Goal: Task Accomplishment & Management: Manage account settings

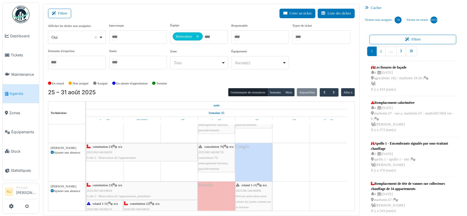
scroll to position [87, 0]
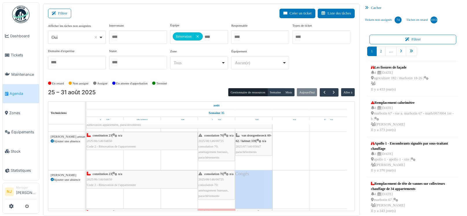
click at [254, 145] on span "2025/07/146/05847" at bounding box center [248, 146] width 25 height 3
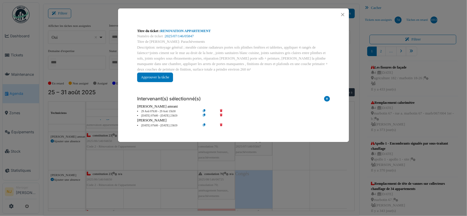
click at [221, 109] on icon at bounding box center [225, 111] width 16 height 4
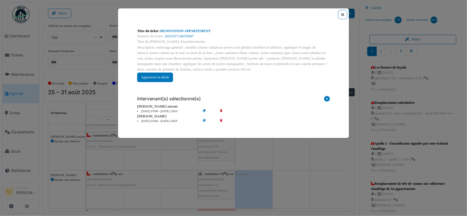
click at [342, 15] on button "Close" at bounding box center [343, 15] width 8 height 8
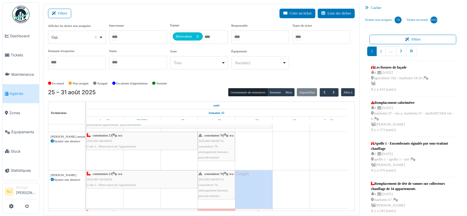
click at [146, 175] on div "constitution 23 | n/a 2025/06/146/04650 Code 2 - Rénovation de l'appartement" at bounding box center [142, 179] width 110 height 17
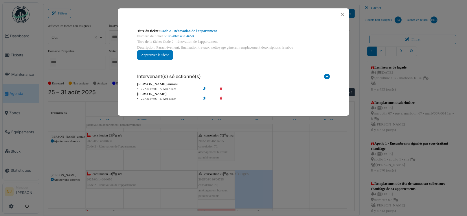
click at [204, 98] on icon at bounding box center [209, 99] width 16 height 4
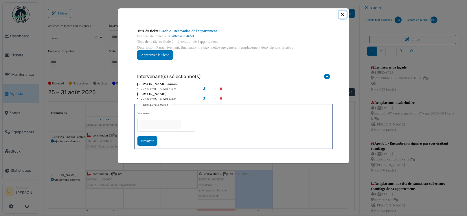
click at [342, 14] on button "Close" at bounding box center [343, 15] width 8 height 8
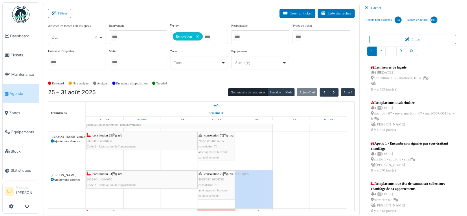
scroll to position [0, 0]
click at [140, 140] on div "constitution 23 | n/a 2025/06/146/04650 Code 2 - Rénovation de l'appartement" at bounding box center [142, 141] width 110 height 17
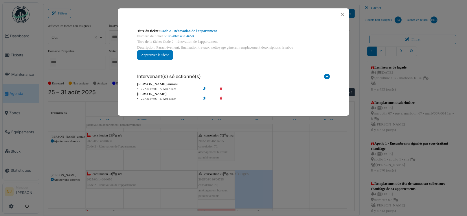
click at [327, 77] on icon at bounding box center [327, 78] width 6 height 8
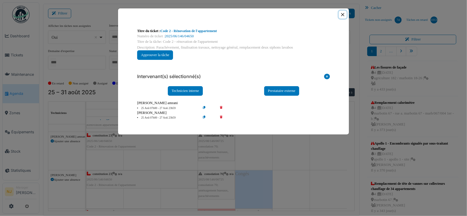
click at [344, 15] on button "Close" at bounding box center [343, 15] width 8 height 8
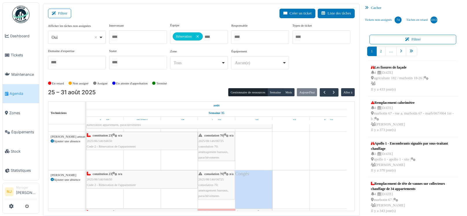
click at [155, 142] on div "constitution 23 | n/a 2025/06/146/04650 Code 2 - Rénovation de l'appartement" at bounding box center [142, 141] width 110 height 17
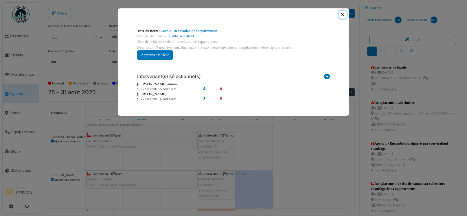
click at [345, 14] on button "Close" at bounding box center [343, 15] width 8 height 8
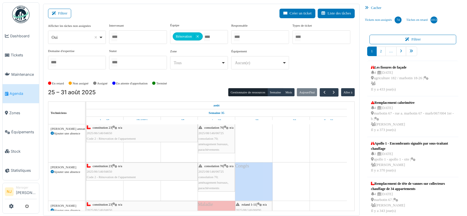
scroll to position [87, 0]
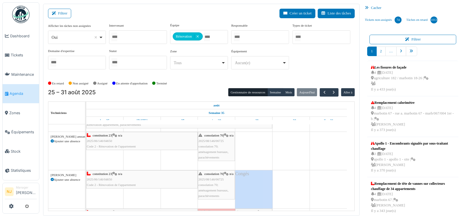
click at [158, 140] on div "constitution 23 | n/a 2025/06/146/04650 Code 2 - Rénovation de l'appartement" at bounding box center [142, 141] width 110 height 17
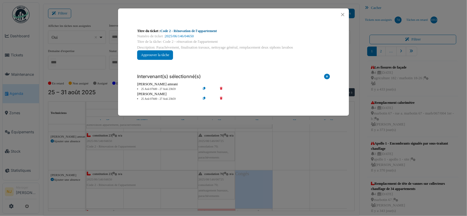
click at [186, 32] on link "Code 2 - Rénovation de l'appartement" at bounding box center [189, 31] width 56 height 4
click at [343, 14] on button "Close" at bounding box center [343, 15] width 8 height 8
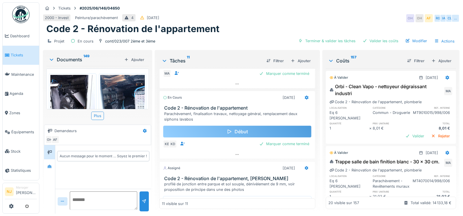
scroll to position [637, 0]
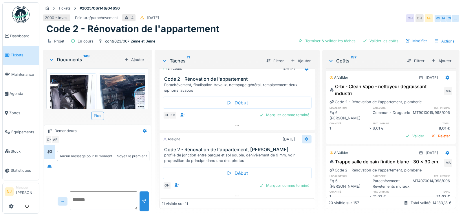
click at [304, 141] on icon at bounding box center [306, 139] width 4 height 4
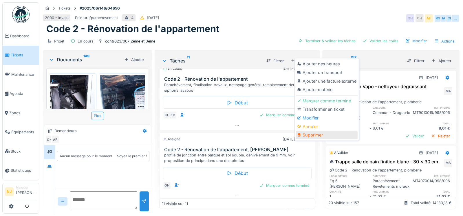
click at [312, 136] on div "Supprimer" at bounding box center [327, 135] width 62 height 9
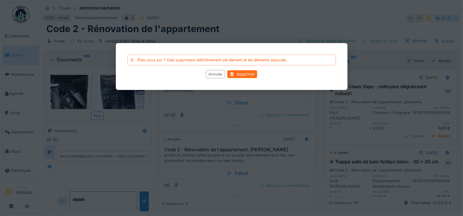
click at [244, 71] on div "Supprimer" at bounding box center [242, 75] width 30 height 8
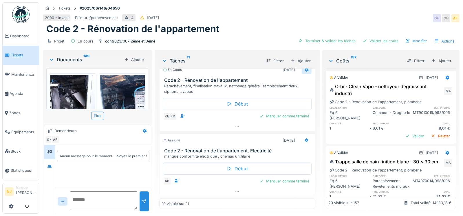
click at [304, 72] on icon at bounding box center [306, 70] width 5 height 4
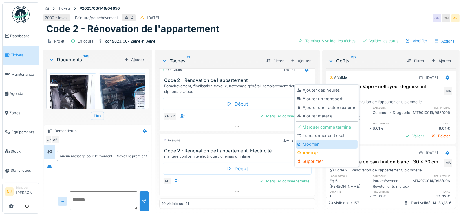
click at [307, 143] on div "Modifier" at bounding box center [327, 144] width 62 height 9
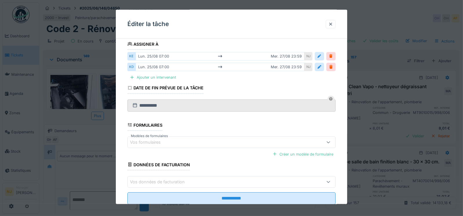
scroll to position [84, 0]
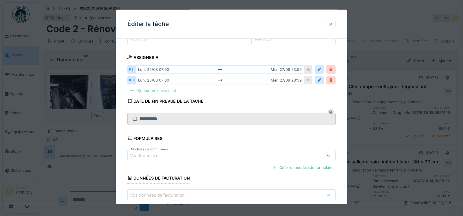
click at [168, 91] on div "Ajouter un intervenant" at bounding box center [152, 91] width 51 height 8
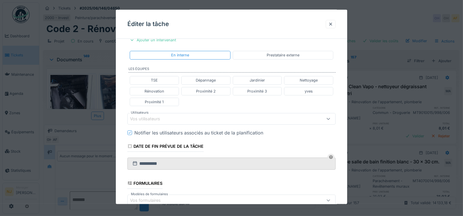
scroll to position [142, 0]
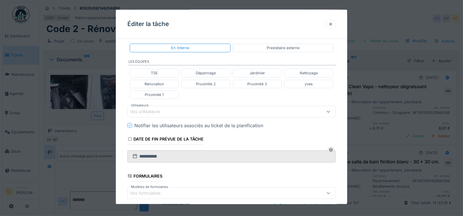
click at [151, 109] on div "Vos utilisateurs" at bounding box center [149, 112] width 38 height 6
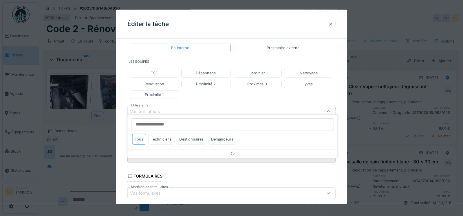
scroll to position [145, 0]
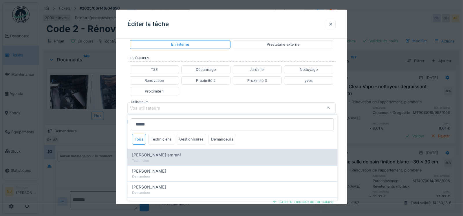
type input "*****"
click at [136, 157] on span "Karim El amrani" at bounding box center [156, 155] width 49 height 6
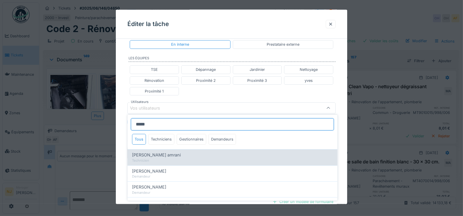
type input "****"
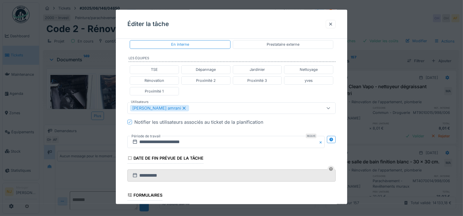
click at [122, 136] on div "**********" at bounding box center [232, 94] width 232 height 392
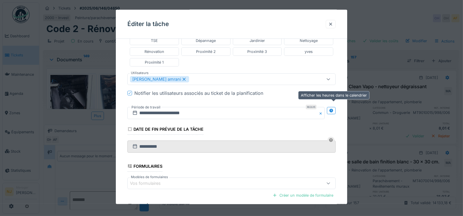
click at [332, 109] on icon at bounding box center [331, 111] width 4 height 4
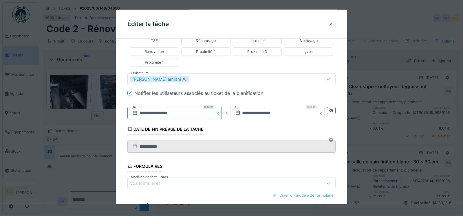
click at [165, 110] on input "**********" at bounding box center [174, 113] width 94 height 12
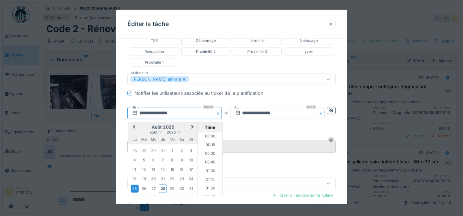
scroll to position [216, 0]
click at [173, 187] on div "29" at bounding box center [172, 189] width 8 height 8
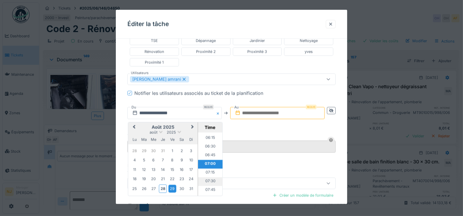
click at [206, 179] on li "07:30" at bounding box center [210, 181] width 25 height 9
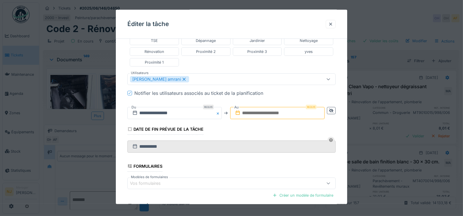
click at [268, 114] on input "text" at bounding box center [277, 113] width 94 height 12
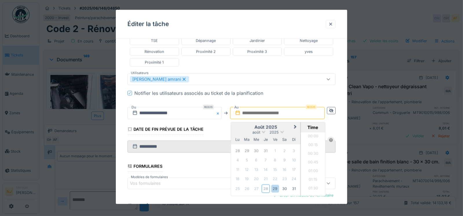
scroll to position [693, 0]
click at [276, 187] on div "29" at bounding box center [275, 189] width 8 height 8
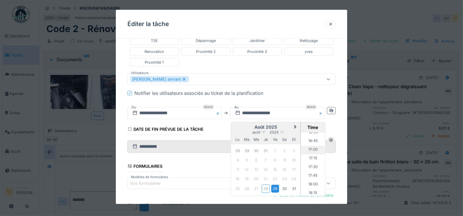
scroll to position [548, 0]
click at [312, 142] on li "16:00" at bounding box center [313, 144] width 25 height 9
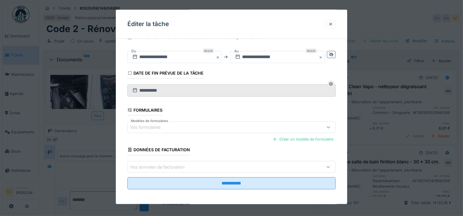
scroll to position [4, 0]
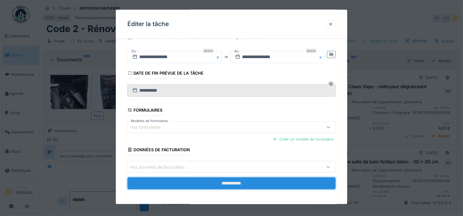
click at [225, 181] on input "**********" at bounding box center [231, 183] width 208 height 12
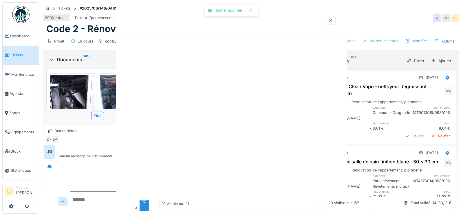
scroll to position [0, 0]
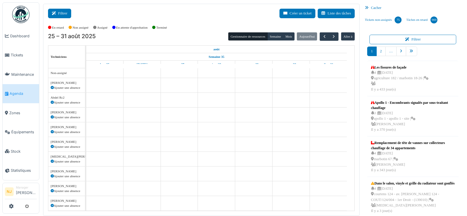
click at [63, 13] on button "Filtrer" at bounding box center [59, 14] width 23 height 10
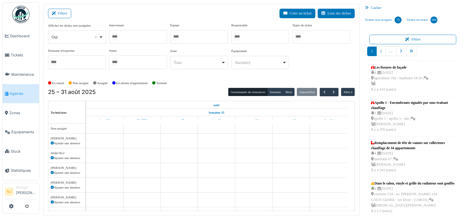
click at [140, 38] on div at bounding box center [138, 37] width 58 height 14
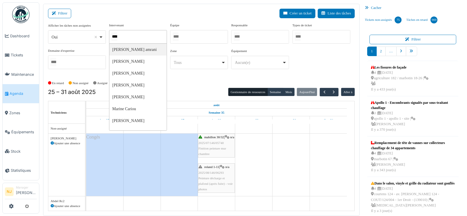
type input "*****"
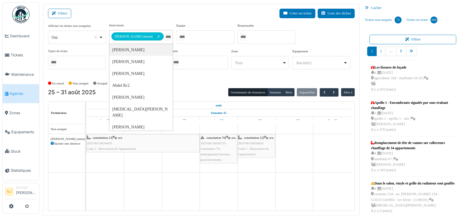
click at [157, 21] on div "Filtrer Créer un ticket Liste des tâches" at bounding box center [201, 16] width 307 height 14
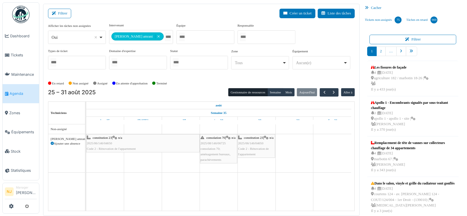
click at [252, 144] on div "constitution 23 | n/a 2025/06/146/04650 Code 2 - Rénovation de l'appartement" at bounding box center [256, 146] width 36 height 22
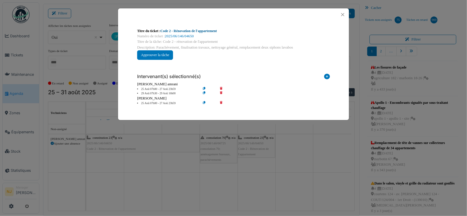
click at [203, 30] on link "Code 2 - Rénovation de l'appartement" at bounding box center [189, 31] width 56 height 4
click at [342, 13] on button "Close" at bounding box center [343, 15] width 8 height 8
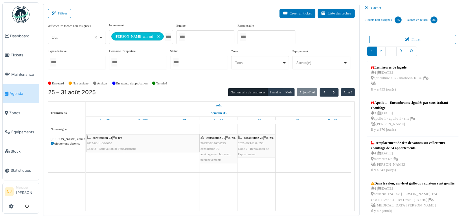
click at [253, 144] on div "constitution 23 | n/a 2025/06/146/04650 Code 2 - Rénovation de l'appartement" at bounding box center [256, 146] width 36 height 22
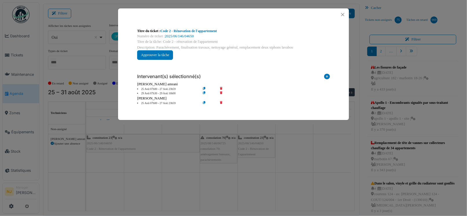
click at [221, 93] on icon at bounding box center [225, 93] width 16 height 4
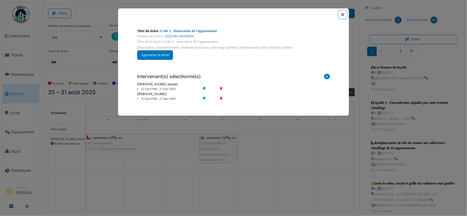
click at [343, 14] on button "Close" at bounding box center [343, 15] width 8 height 8
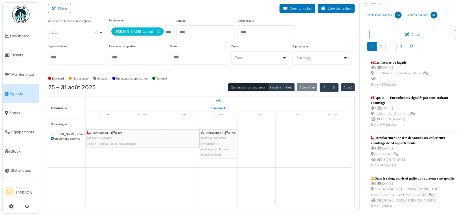
scroll to position [6, 0]
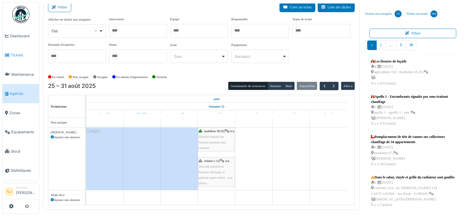
click at [13, 53] on span "Tickets" at bounding box center [24, 54] width 26 height 5
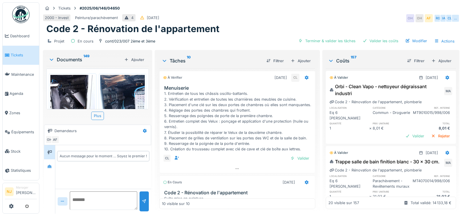
click at [120, 95] on img at bounding box center [122, 104] width 45 height 59
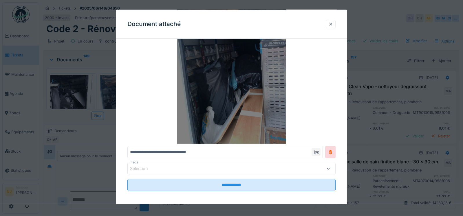
scroll to position [64, 0]
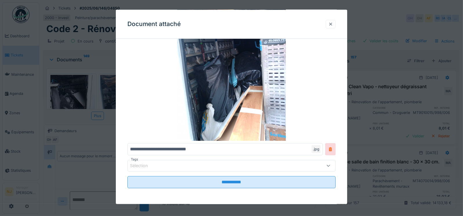
click at [333, 23] on div at bounding box center [330, 23] width 5 height 5
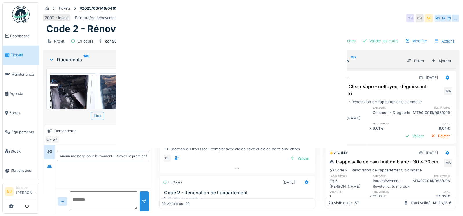
scroll to position [0, 0]
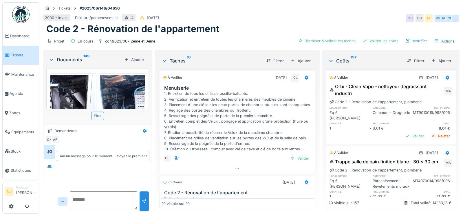
click at [60, 89] on img at bounding box center [72, 104] width 45 height 59
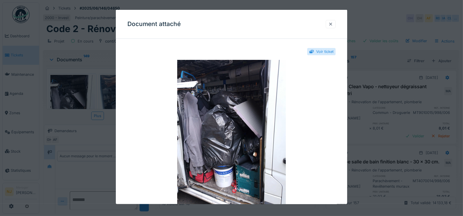
click at [332, 23] on div at bounding box center [330, 23] width 5 height 5
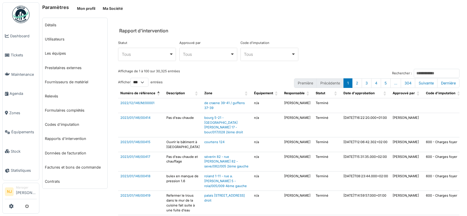
select select "***"
click at [421, 71] on input "Rechercher :" at bounding box center [437, 73] width 46 height 9
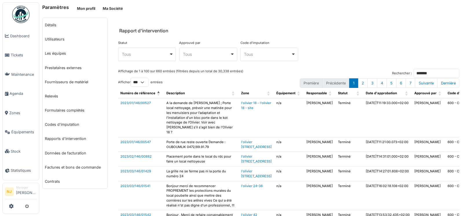
click at [341, 42] on div "Statut **** Tous Remove item Tous À approuver Terminé Validé Approuvé par **** …" at bounding box center [289, 53] width 342 height 25
click at [414, 74] on input "*******" at bounding box center [437, 73] width 46 height 9
type input "*"
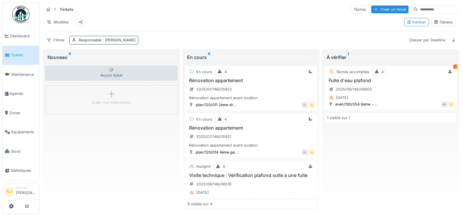
click at [111, 42] on span ": [PERSON_NAME]" at bounding box center [118, 40] width 34 height 4
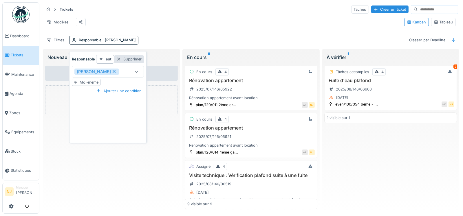
click at [120, 60] on div at bounding box center [118, 58] width 5 height 5
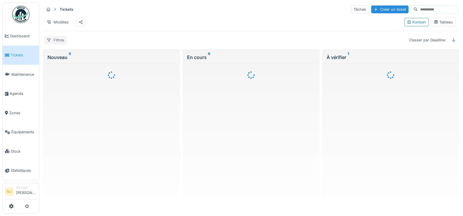
click at [58, 43] on div "Filtres" at bounding box center [55, 40] width 23 height 8
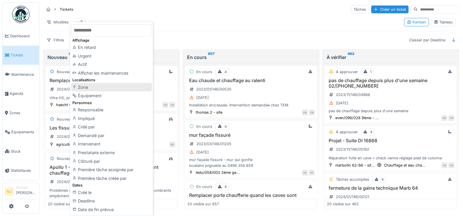
click at [85, 87] on div "Zone" at bounding box center [111, 87] width 80 height 9
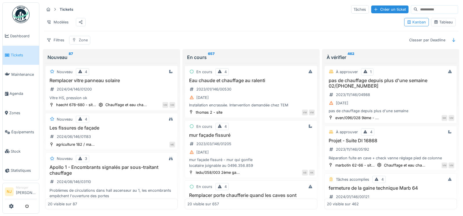
click at [80, 43] on div "Zone" at bounding box center [83, 39] width 9 height 5
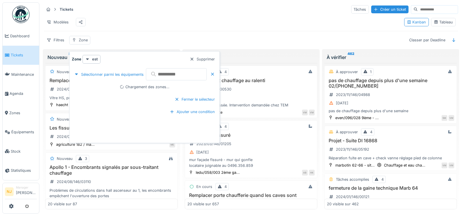
click at [184, 76] on input "text" at bounding box center [176, 74] width 61 height 12
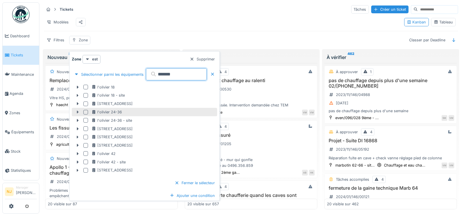
type input "*******"
click at [76, 112] on icon at bounding box center [77, 112] width 5 height 4
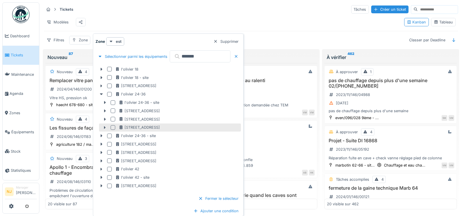
click at [112, 127] on div at bounding box center [113, 127] width 5 height 5
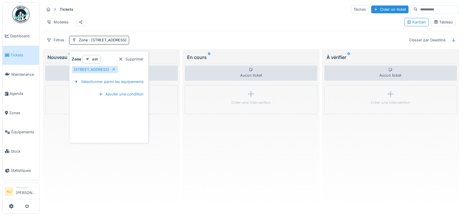
click at [148, 23] on div "Modèles" at bounding box center [221, 22] width 355 height 13
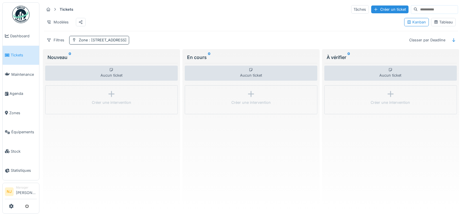
click at [102, 42] on span ": rue l'olivier 36" at bounding box center [107, 40] width 39 height 4
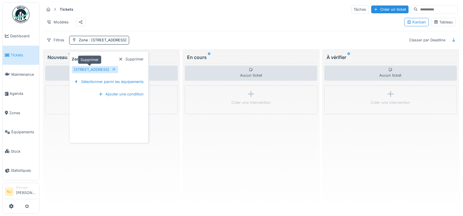
click at [111, 70] on icon at bounding box center [113, 69] width 5 height 4
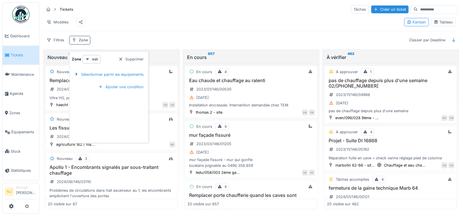
click at [81, 43] on div "Zone" at bounding box center [83, 39] width 9 height 5
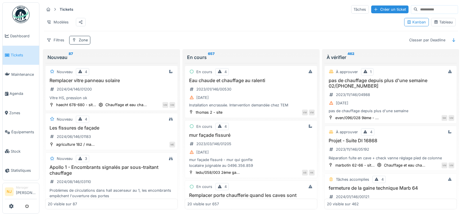
click at [81, 43] on div "Zone" at bounding box center [83, 39] width 9 height 5
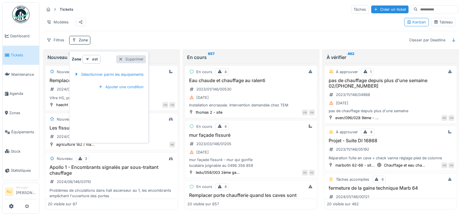
click at [122, 59] on div at bounding box center [120, 58] width 5 height 5
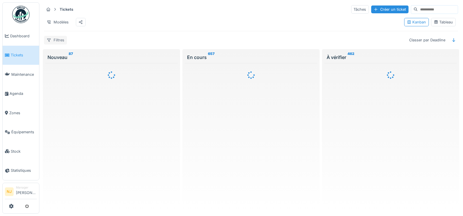
click at [56, 44] on div "Filtres" at bounding box center [55, 40] width 23 height 8
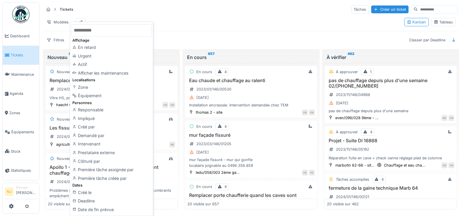
click at [95, 87] on div "Zone" at bounding box center [111, 87] width 80 height 9
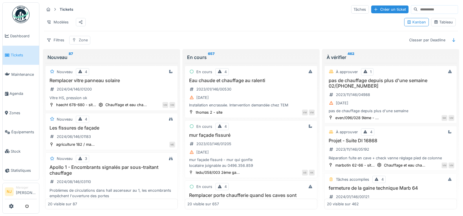
click at [80, 43] on div "Zone" at bounding box center [83, 39] width 9 height 5
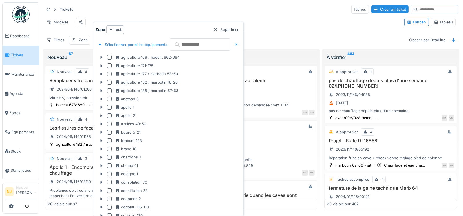
click at [211, 44] on input "text" at bounding box center [200, 44] width 61 height 12
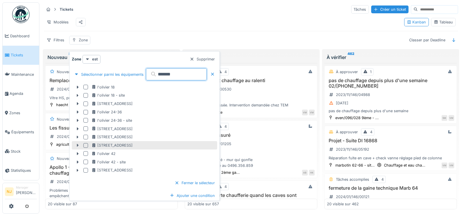
type input "*******"
click at [76, 145] on icon at bounding box center [77, 146] width 5 height 4
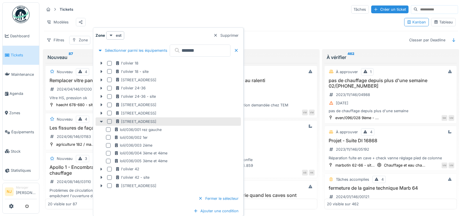
click at [110, 122] on div at bounding box center [109, 121] width 5 height 5
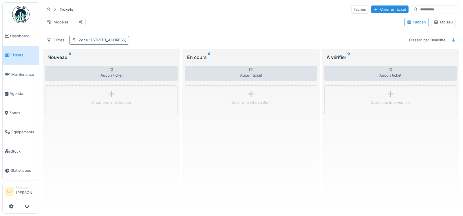
click at [97, 42] on span ": rue l'olivier 36" at bounding box center [107, 40] width 39 height 4
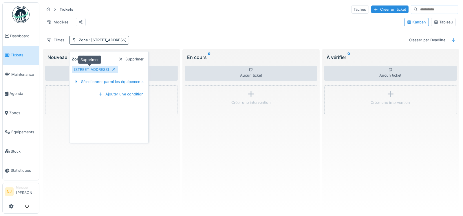
click at [112, 68] on icon at bounding box center [113, 69] width 3 height 3
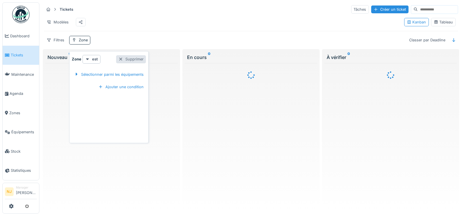
click at [119, 58] on div at bounding box center [120, 58] width 5 height 5
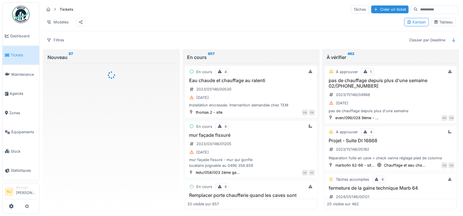
click at [172, 35] on div "Tickets Tâches Créer un ticket Modèles Kanban Tableau Filtres Classer par Deadl…" at bounding box center [251, 24] width 419 height 45
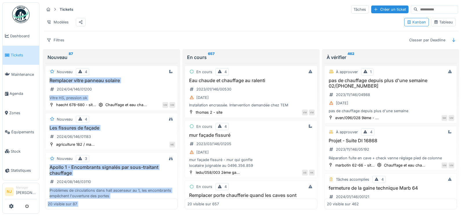
click at [105, 52] on div "Tickets Tâches Créer un ticket Modèles Kanban Tableau Filtres Classer par Deadl…" at bounding box center [251, 108] width 419 height 212
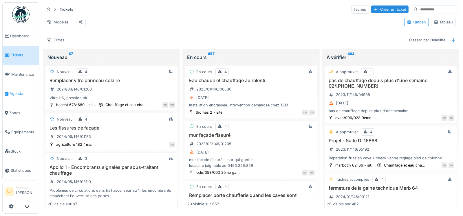
click at [18, 93] on span "Agenda" at bounding box center [23, 93] width 27 height 5
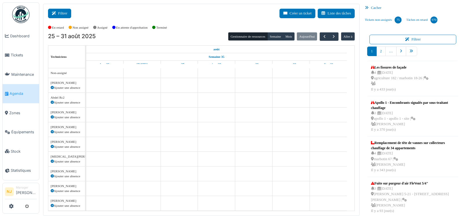
click at [64, 11] on button "Filtrer" at bounding box center [59, 14] width 23 height 10
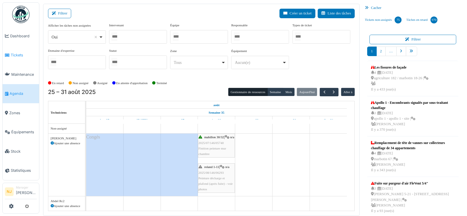
click at [14, 53] on span "Tickets" at bounding box center [24, 54] width 26 height 5
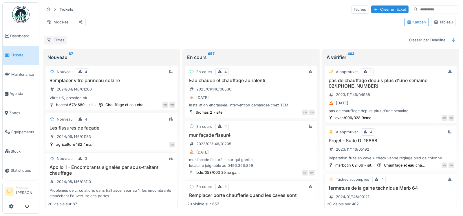
click at [57, 44] on div "Filtres" at bounding box center [55, 40] width 23 height 8
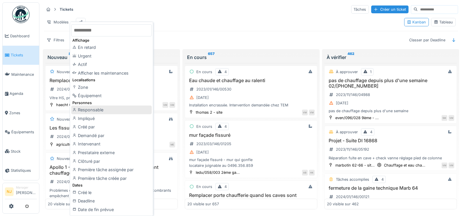
click at [87, 110] on div "Responsable" at bounding box center [111, 110] width 80 height 9
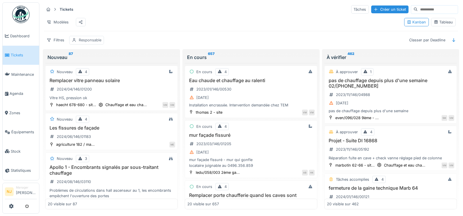
click at [93, 43] on div "Responsable" at bounding box center [90, 39] width 23 height 5
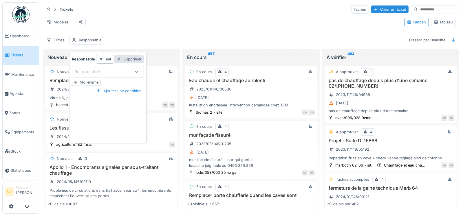
click at [129, 59] on div "Supprimer" at bounding box center [129, 59] width 30 height 8
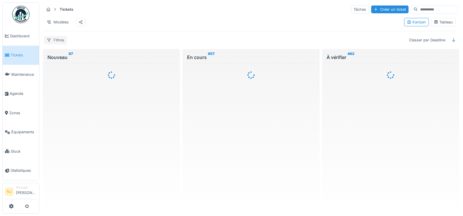
click at [56, 44] on div "Filtres" at bounding box center [55, 40] width 23 height 8
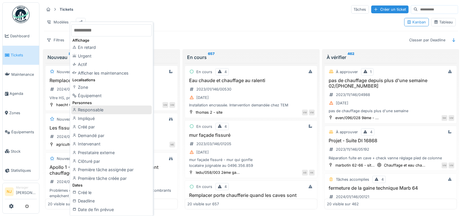
click at [93, 111] on div "Responsable" at bounding box center [111, 110] width 80 height 9
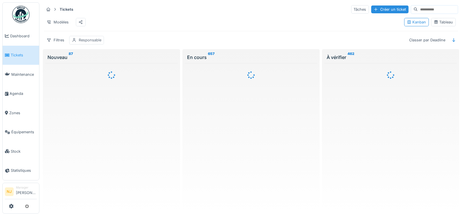
click at [92, 43] on div "Responsable" at bounding box center [90, 39] width 23 height 5
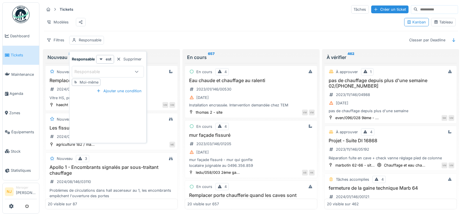
click at [137, 70] on icon at bounding box center [136, 72] width 5 height 4
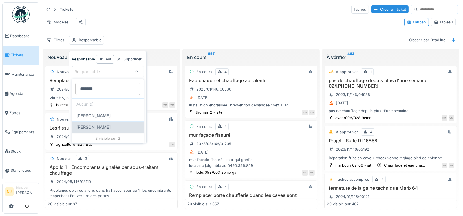
type input "*******"
click at [102, 128] on span "[PERSON_NAME]" at bounding box center [93, 127] width 34 height 6
type input "*****"
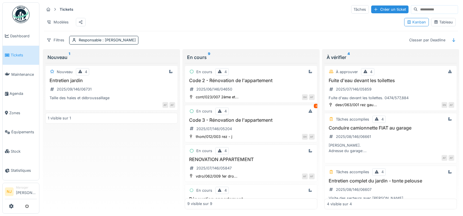
click at [220, 37] on div "Tickets Tâches Créer un ticket Modèles Kanban Tableau Filtres Responsable : [PE…" at bounding box center [251, 24] width 419 height 45
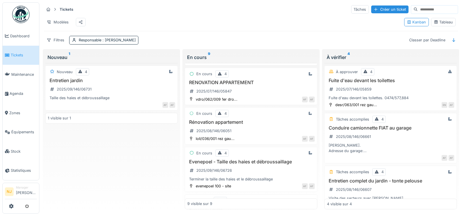
scroll to position [87, 0]
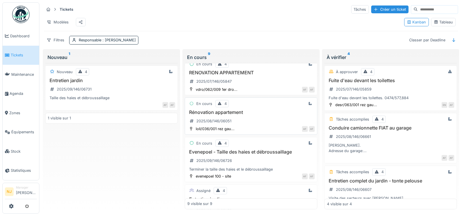
click at [215, 115] on h3 "Rénovation appartement" at bounding box center [250, 112] width 127 height 5
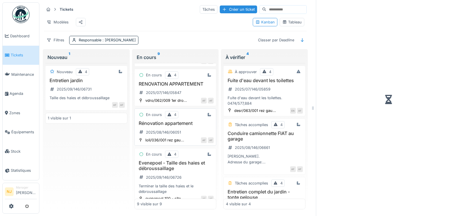
scroll to position [98, 0]
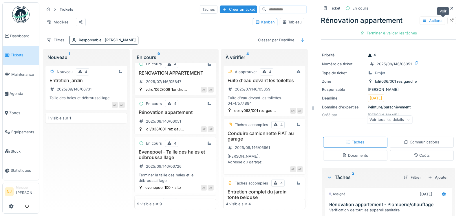
click at [450, 19] on icon at bounding box center [452, 21] width 4 height 4
click at [161, 114] on h3 "Rénovation appartement" at bounding box center [175, 112] width 77 height 5
click at [450, 20] on icon at bounding box center [452, 21] width 4 height 4
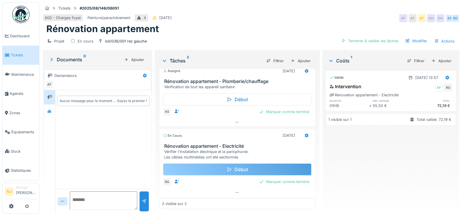
scroll to position [4, 0]
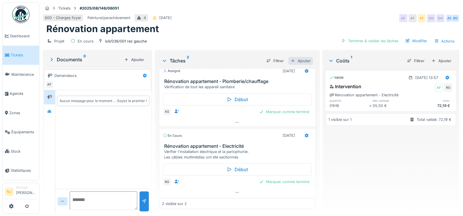
click at [299, 57] on div "Ajouter" at bounding box center [300, 61] width 25 height 8
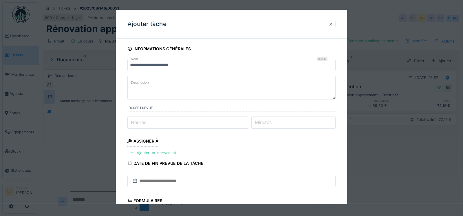
click at [188, 65] on input "**********" at bounding box center [231, 65] width 208 height 12
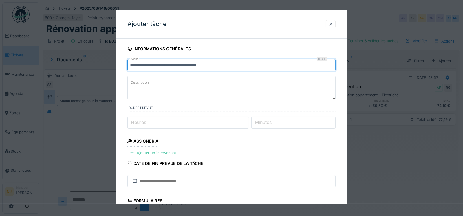
click at [218, 65] on input "**********" at bounding box center [231, 65] width 208 height 12
type input "**********"
click at [143, 81] on label "Description" at bounding box center [140, 82] width 20 height 7
click at [143, 81] on textarea "Description" at bounding box center [231, 88] width 208 height 24
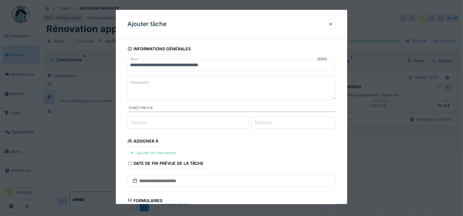
click at [147, 85] on label "Description" at bounding box center [140, 82] width 20 height 7
click at [147, 85] on textarea "Description" at bounding box center [231, 88] width 208 height 24
drag, startPoint x: 147, startPoint y: 85, endPoint x: 145, endPoint y: 82, distance: 3.7
click at [145, 82] on label "Description" at bounding box center [140, 82] width 20 height 7
click at [145, 82] on textarea "Description" at bounding box center [231, 88] width 208 height 24
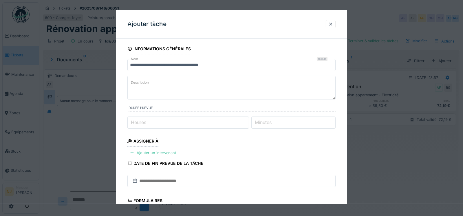
paste textarea "**********"
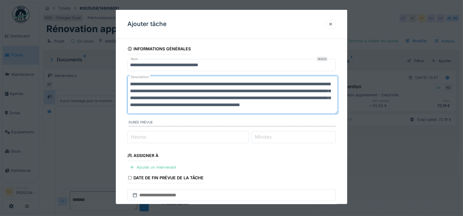
scroll to position [0, 0]
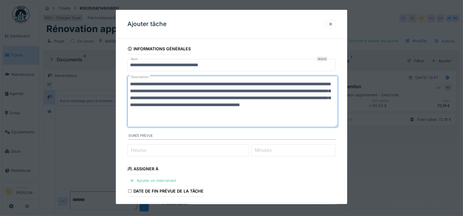
drag, startPoint x: 336, startPoint y: 98, endPoint x: 341, endPoint y: 126, distance: 28.5
click at [341, 126] on div "**********" at bounding box center [232, 183] width 232 height 281
type textarea "**********"
click at [319, 183] on fieldset "**********" at bounding box center [231, 177] width 208 height 269
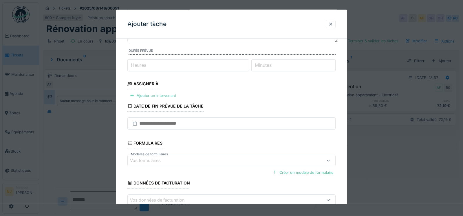
scroll to position [87, 0]
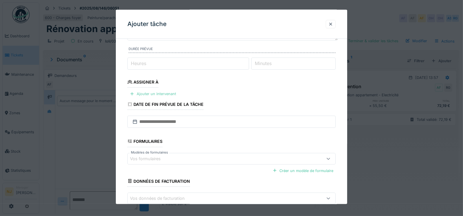
click at [133, 93] on div at bounding box center [132, 93] width 5 height 5
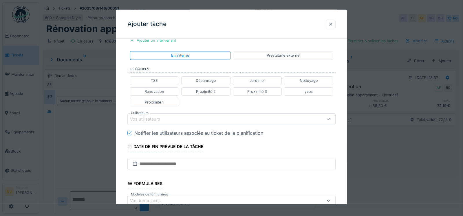
scroll to position [144, 0]
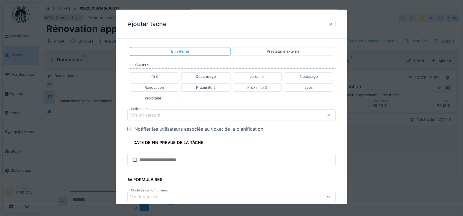
click at [140, 112] on div "Vos utilisateurs" at bounding box center [149, 115] width 38 height 6
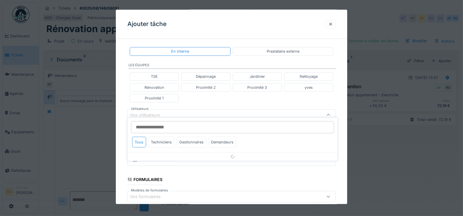
scroll to position [152, 0]
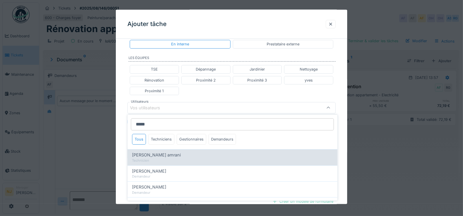
type input "*****"
click at [153, 155] on span "[PERSON_NAME] amrani" at bounding box center [156, 155] width 49 height 6
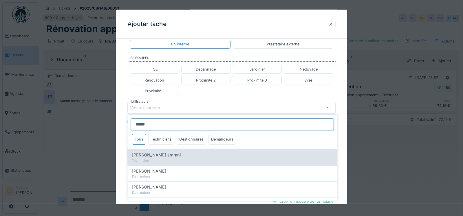
type input "****"
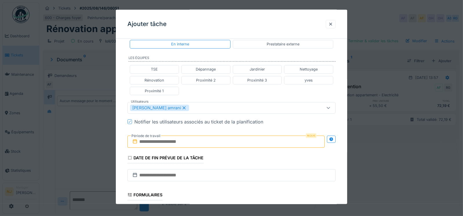
click at [119, 148] on div "**********" at bounding box center [232, 91] width 232 height 399
click at [332, 137] on icon at bounding box center [331, 139] width 4 height 4
click at [160, 142] on input "text" at bounding box center [174, 142] width 94 height 12
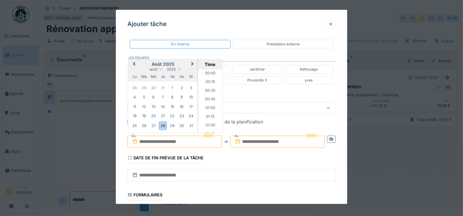
scroll to position [710, 0]
click at [181, 140] on input "text" at bounding box center [174, 142] width 94 height 12
click at [171, 124] on div "29" at bounding box center [172, 126] width 8 height 8
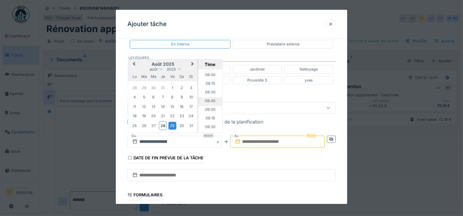
scroll to position [247, 0]
click at [207, 84] on li "07:30" at bounding box center [210, 87] width 25 height 9
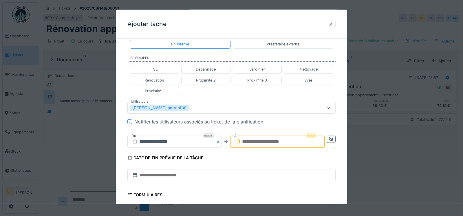
click at [254, 140] on input "text" at bounding box center [277, 142] width 94 height 12
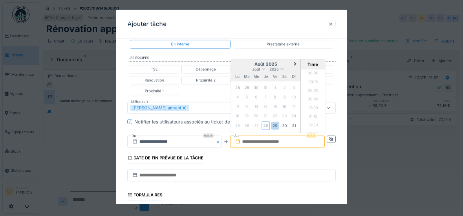
scroll to position [710, 0]
click at [276, 125] on div "29" at bounding box center [275, 126] width 8 height 8
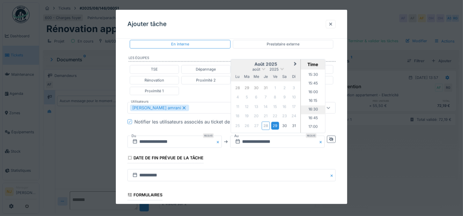
scroll to position [537, 0]
click at [311, 91] on li "16:00" at bounding box center [313, 93] width 25 height 9
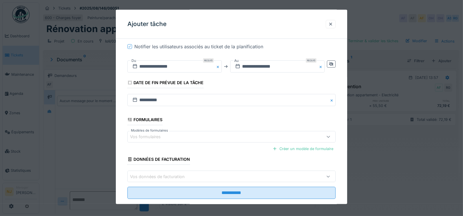
scroll to position [237, 0]
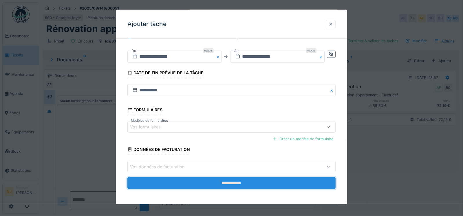
click at [231, 179] on input "**********" at bounding box center [231, 183] width 208 height 12
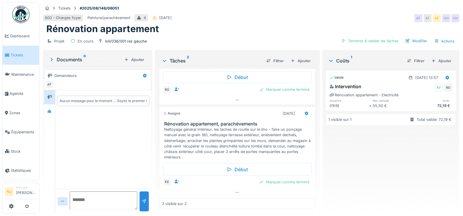
scroll to position [4, 0]
click at [129, 56] on div "Ajouter" at bounding box center [134, 60] width 25 height 8
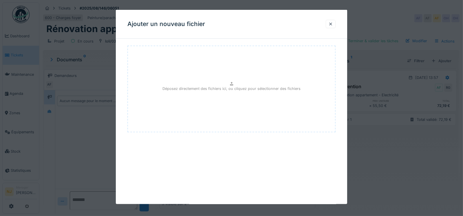
click at [204, 79] on div "Déposez directement des fichiers ici, ou cliquez pour sélectionner des fichiers" at bounding box center [231, 89] width 208 height 87
type input "**********"
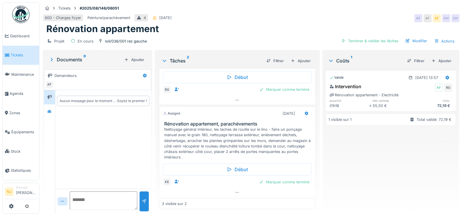
scroll to position [0, 0]
click at [71, 59] on div "Documents 0" at bounding box center [85, 59] width 73 height 7
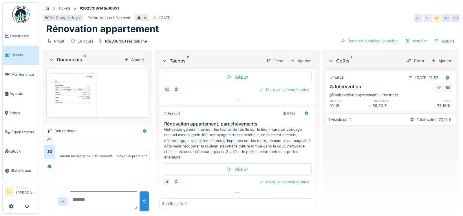
click at [80, 90] on img at bounding box center [72, 106] width 45 height 63
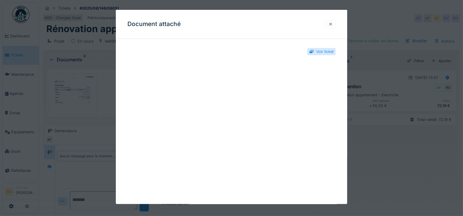
click at [333, 23] on div at bounding box center [330, 23] width 5 height 5
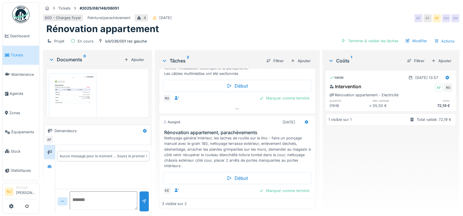
scroll to position [99, 0]
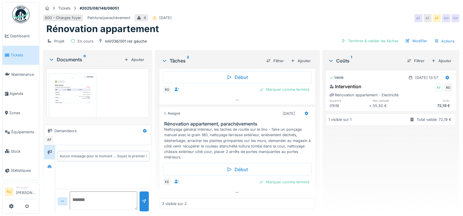
click at [62, 90] on img at bounding box center [72, 106] width 45 height 63
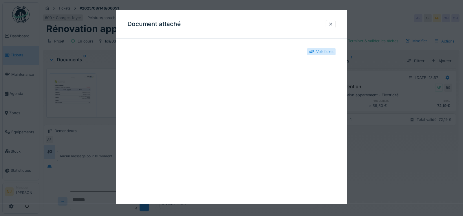
click at [333, 23] on div at bounding box center [330, 23] width 5 height 5
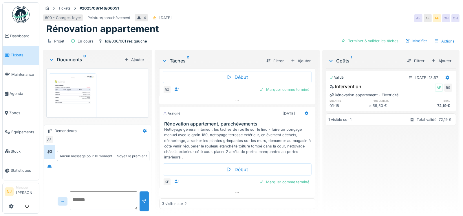
click at [67, 94] on img at bounding box center [72, 106] width 45 height 63
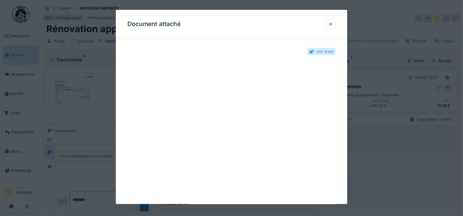
click at [332, 23] on div at bounding box center [330, 23] width 5 height 5
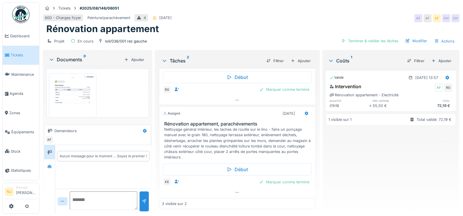
drag, startPoint x: 65, startPoint y: 77, endPoint x: 104, endPoint y: 60, distance: 43.2
click at [104, 60] on div "Documents 0" at bounding box center [85, 59] width 73 height 7
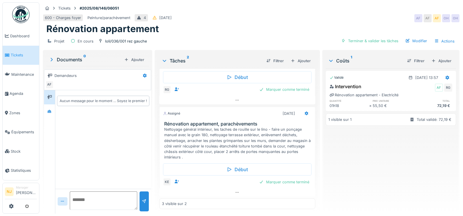
click at [71, 59] on div "Documents 0" at bounding box center [85, 59] width 73 height 7
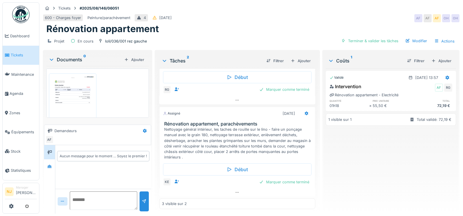
click at [52, 60] on icon at bounding box center [51, 60] width 3 height 2
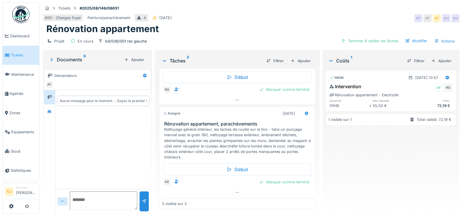
click at [52, 60] on icon at bounding box center [52, 59] width 6 height 5
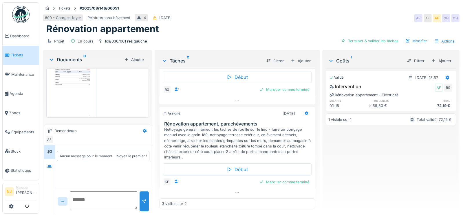
scroll to position [28, 0]
click at [68, 84] on img at bounding box center [72, 78] width 45 height 63
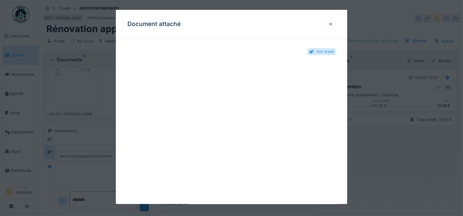
click at [242, 39] on div "**********" at bounding box center [232, 107] width 232 height 195
click at [333, 23] on div at bounding box center [330, 23] width 5 height 5
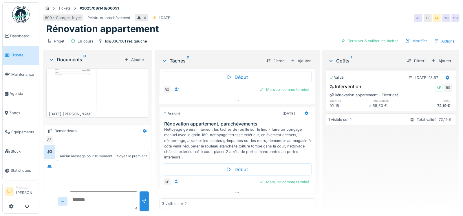
scroll to position [0, 0]
click at [65, 87] on img at bounding box center [72, 78] width 45 height 63
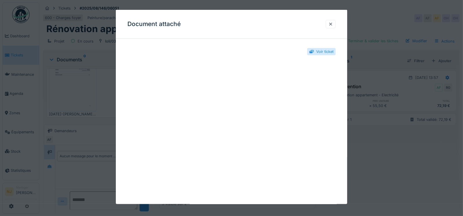
click at [263, 39] on div "**********" at bounding box center [232, 107] width 232 height 195
click at [332, 24] on div at bounding box center [330, 23] width 5 height 5
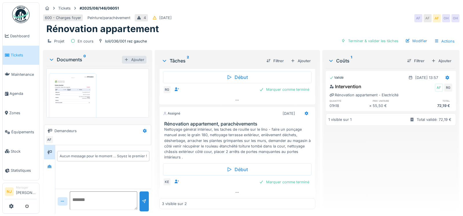
click at [135, 58] on div "Ajouter" at bounding box center [134, 60] width 25 height 8
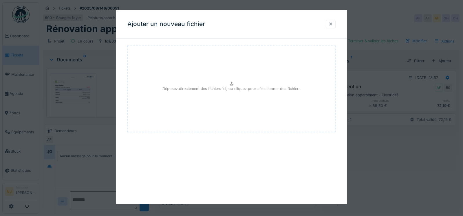
click at [211, 84] on div "Déposez directement des fichiers ici, ou cliquez pour sélectionner des fichiers" at bounding box center [231, 89] width 208 height 87
click at [333, 24] on div at bounding box center [330, 23] width 5 height 5
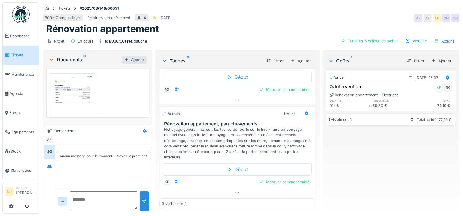
click at [129, 58] on div "Ajouter" at bounding box center [134, 60] width 25 height 8
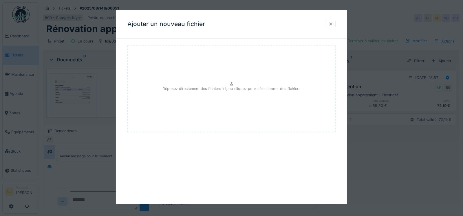
click at [235, 85] on div "Déposez directement des fichiers ici, ou cliquez pour sélectionner des fichiers" at bounding box center [231, 89] width 208 height 87
type input "**********"
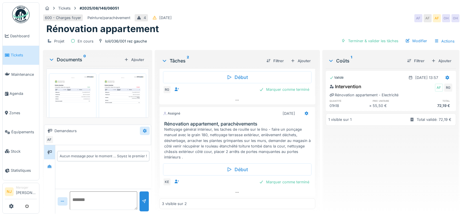
click at [143, 131] on icon at bounding box center [145, 131] width 4 height 4
click at [109, 129] on div "Demandeurs" at bounding box center [92, 131] width 94 height 10
click at [304, 111] on icon at bounding box center [306, 113] width 4 height 4
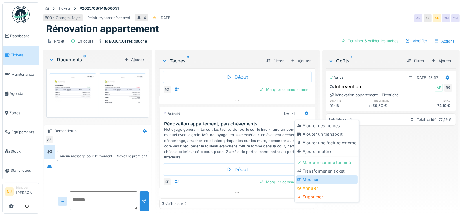
click at [307, 175] on div "Modifier" at bounding box center [327, 179] width 62 height 9
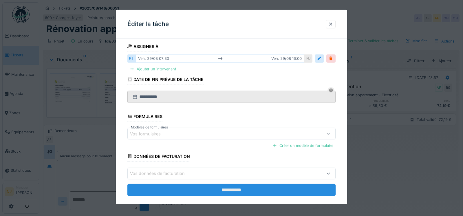
scroll to position [102, 0]
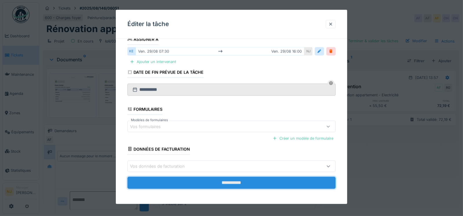
click at [236, 182] on input "**********" at bounding box center [231, 183] width 208 height 12
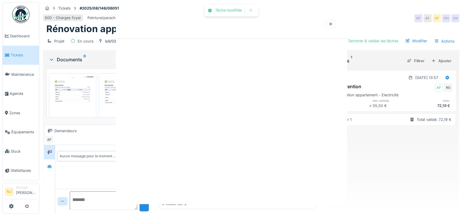
scroll to position [0, 0]
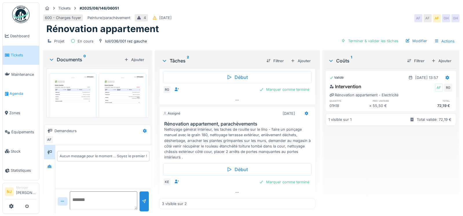
click at [24, 92] on span "Agenda" at bounding box center [23, 93] width 27 height 5
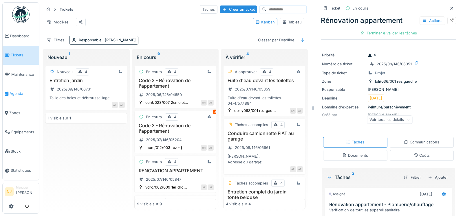
click at [16, 91] on span "Agenda" at bounding box center [23, 93] width 27 height 5
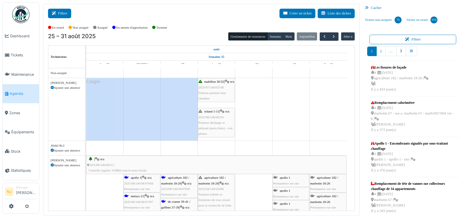
click at [63, 14] on button "Filtrer" at bounding box center [59, 14] width 23 height 10
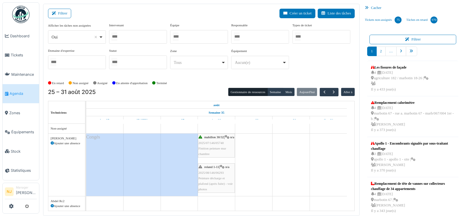
click at [122, 38] on div at bounding box center [138, 37] width 58 height 14
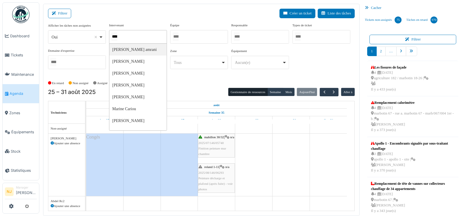
type input "*****"
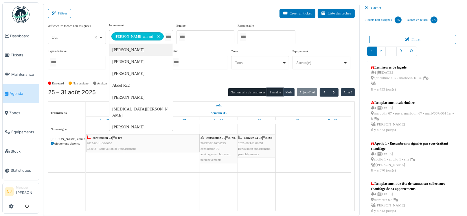
click at [268, 92] on button "Semaine" at bounding box center [275, 92] width 16 height 8
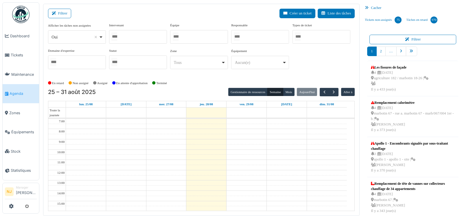
click at [179, 34] on input "Tous" at bounding box center [176, 36] width 6 height 8
click at [205, 17] on div "Filtrer Créer un ticket Liste des tâches" at bounding box center [201, 16] width 307 height 14
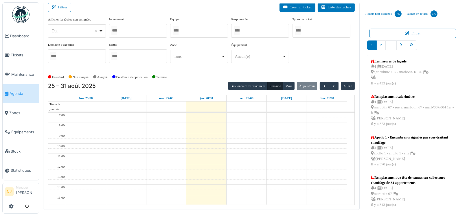
click at [72, 32] on div "Oui Remove item" at bounding box center [75, 31] width 47 height 6
click at [141, 35] on div at bounding box center [138, 31] width 58 height 14
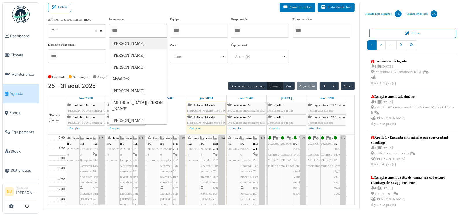
click at [193, 31] on div at bounding box center [199, 31] width 58 height 14
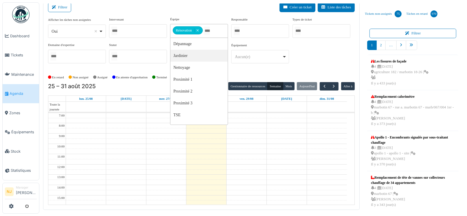
click at [215, 6] on div "Filtrer Créer un ticket Liste des tâches" at bounding box center [201, 10] width 307 height 14
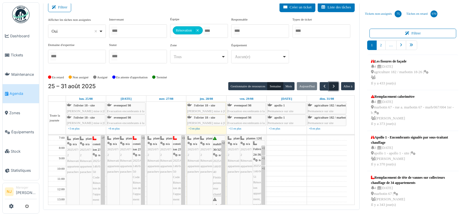
click at [331, 85] on span "button" at bounding box center [333, 86] width 5 height 5
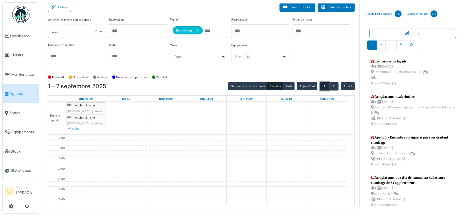
click at [322, 86] on span "button" at bounding box center [324, 86] width 5 height 5
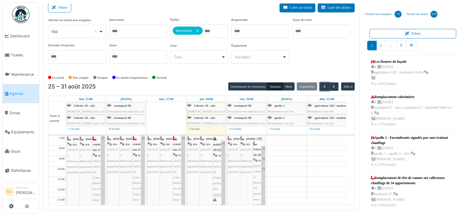
scroll to position [6, 0]
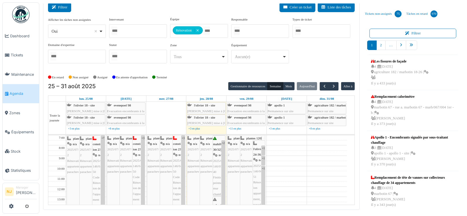
click at [60, 8] on button "Filtrer" at bounding box center [59, 8] width 23 height 10
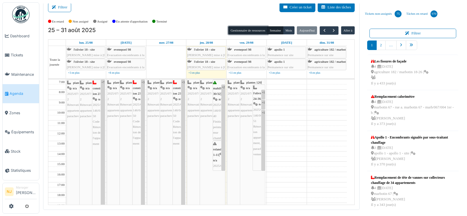
click at [249, 30] on button "Gestionnaire de ressources" at bounding box center [247, 30] width 39 height 8
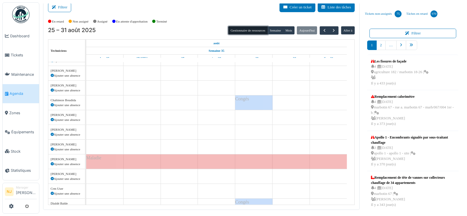
scroll to position [0, 0]
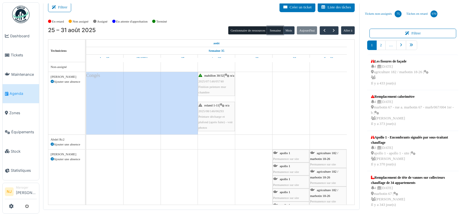
click at [272, 29] on button "Semaine" at bounding box center [275, 30] width 16 height 8
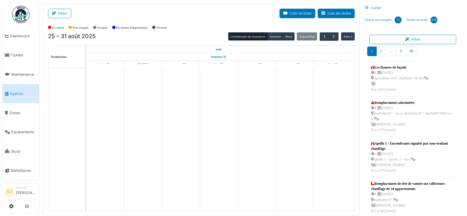
click at [63, 14] on button "Filtrer" at bounding box center [59, 14] width 23 height 10
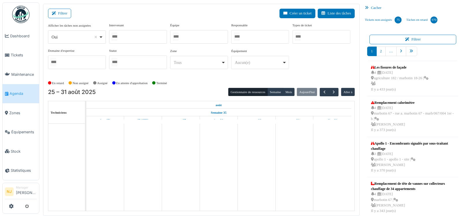
click at [195, 38] on div at bounding box center [199, 37] width 58 height 14
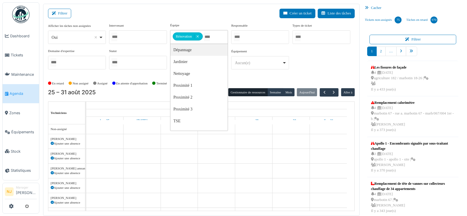
click at [206, 20] on div "Filtrer Créer un ticket Liste des tâches" at bounding box center [201, 16] width 307 height 14
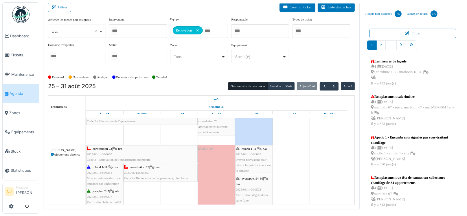
scroll to position [159, 0]
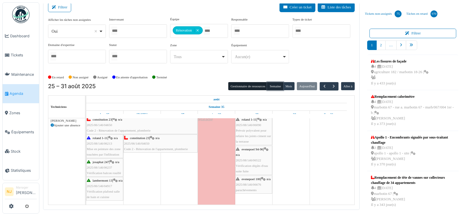
click at [273, 85] on button "Semaine" at bounding box center [275, 86] width 16 height 8
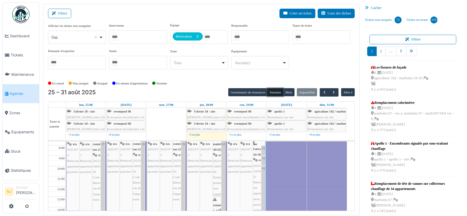
scroll to position [0, 0]
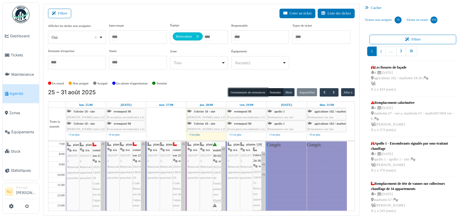
click at [238, 93] on button "Gestionnaire de ressources" at bounding box center [247, 92] width 39 height 8
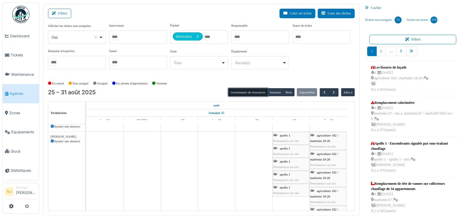
scroll to position [115, 0]
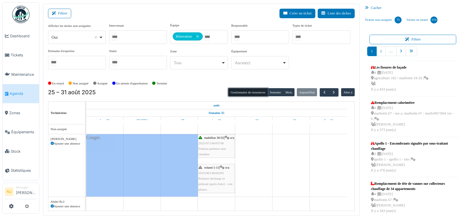
click at [244, 90] on button "Gestionnaire de ressources" at bounding box center [247, 92] width 39 height 8
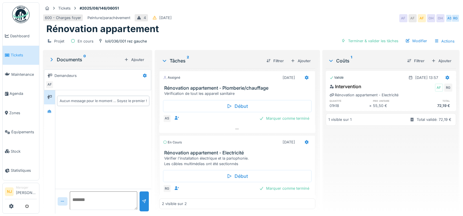
scroll to position [4, 0]
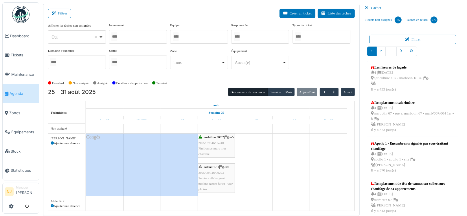
click at [204, 40] on div at bounding box center [199, 37] width 58 height 14
click at [231, 1] on div "Modifier Incident Nettoyage Observation Projet Property Filtrer Créer un ticket…" at bounding box center [233, 108] width 467 height 216
click at [201, 35] on div at bounding box center [199, 37] width 58 height 14
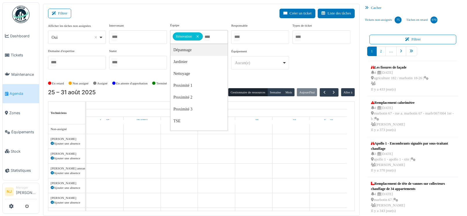
click at [200, 17] on div "Filtrer Créer un ticket Liste des tâches" at bounding box center [201, 16] width 307 height 14
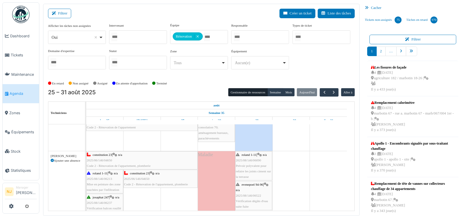
scroll to position [174, 0]
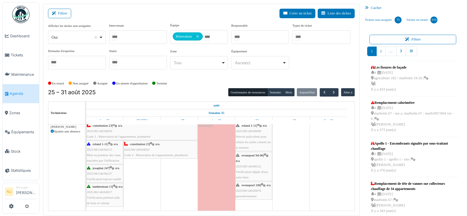
click at [247, 140] on span "Prévoir polyvalent pour refaire les joints ciment sur la terrasse" at bounding box center [253, 142] width 35 height 14
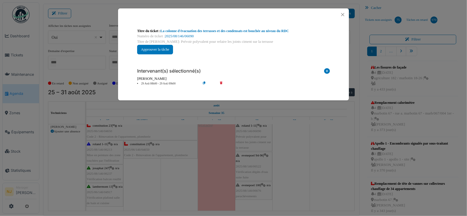
click at [204, 82] on icon at bounding box center [209, 84] width 16 height 4
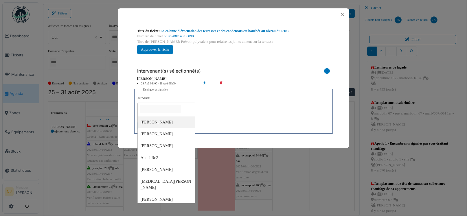
click at [162, 107] on input "null" at bounding box center [160, 109] width 41 height 8
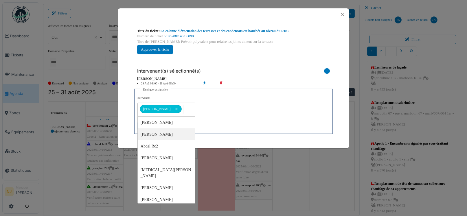
click at [225, 118] on div "**********" at bounding box center [233, 113] width 192 height 35
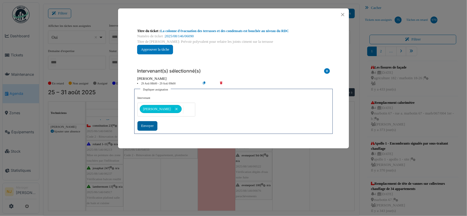
click at [144, 125] on div "Envoyer" at bounding box center [147, 126] width 20 height 10
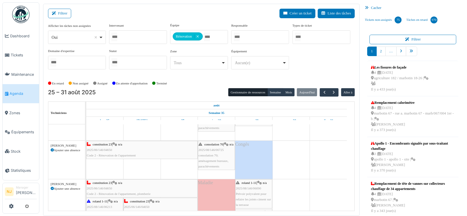
scroll to position [0, 0]
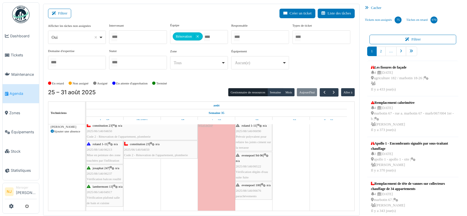
click at [251, 159] on div "evenepoel 94-96 | n/a 2025/08/146/06522 Vérification dégâts d'eau suite fuite" at bounding box center [254, 167] width 36 height 28
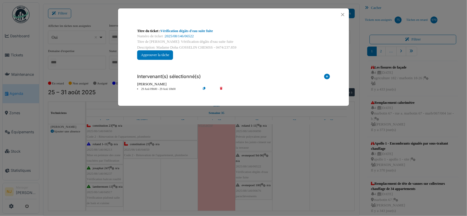
click at [204, 88] on icon at bounding box center [209, 89] width 16 height 4
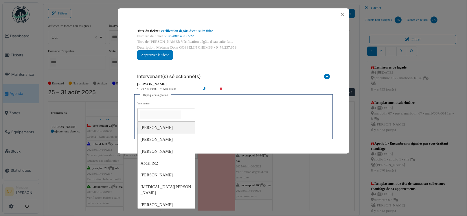
click at [158, 115] on input "null" at bounding box center [160, 115] width 41 height 8
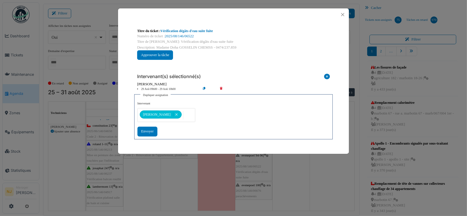
click at [239, 120] on div "**********" at bounding box center [233, 119] width 192 height 35
click at [144, 130] on div "Envoyer" at bounding box center [147, 132] width 20 height 10
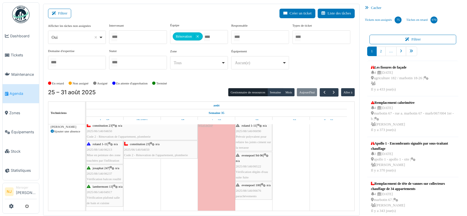
click at [250, 192] on div "evenepoel 100 | n/a 2025/08/146/06676 parachèvements" at bounding box center [254, 191] width 36 height 17
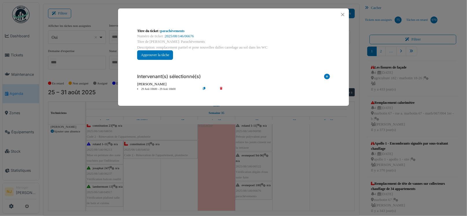
click at [204, 87] on icon at bounding box center [209, 89] width 16 height 4
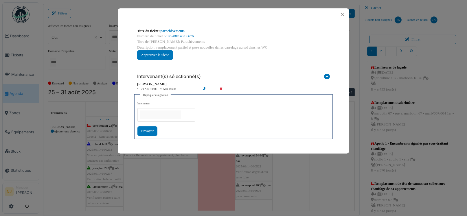
click at [151, 114] on input "null" at bounding box center [160, 115] width 41 height 8
click at [224, 123] on div "**********" at bounding box center [233, 119] width 192 height 35
click at [146, 131] on div "Envoyer" at bounding box center [147, 132] width 20 height 10
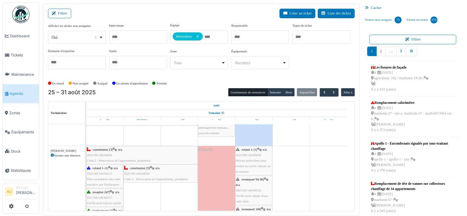
click at [257, 157] on div "roland 1-11 | n/a 2025/08/146/06090 Prévoir polyvalent pour refaire les joints …" at bounding box center [254, 161] width 36 height 28
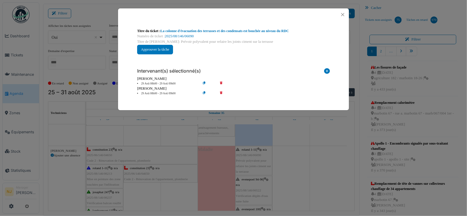
click at [222, 92] on icon at bounding box center [225, 93] width 16 height 4
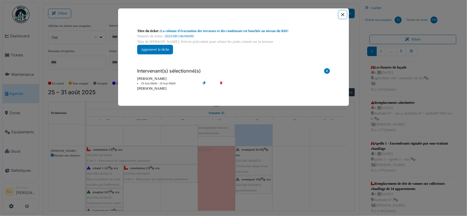
click at [343, 14] on button "Close" at bounding box center [343, 15] width 8 height 8
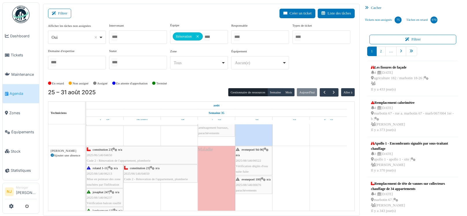
click at [256, 156] on div "evenepoel 94-96 | n/a 2025/08/146/06522 Vérification dégâts d'eau suite fuite" at bounding box center [254, 161] width 36 height 28
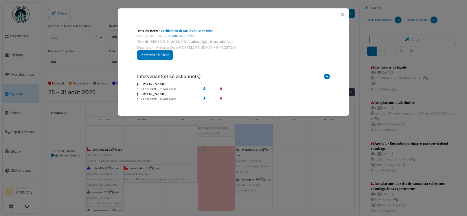
click at [221, 97] on icon at bounding box center [225, 99] width 16 height 4
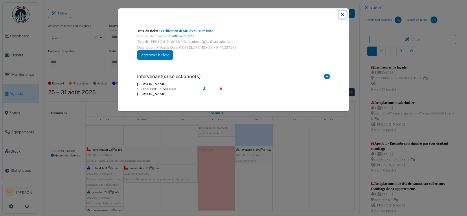
click at [340, 16] on button "Close" at bounding box center [343, 15] width 8 height 8
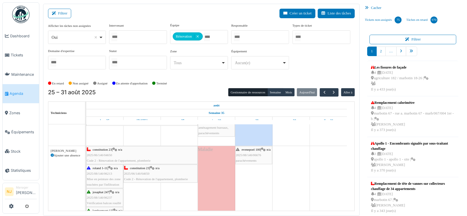
click at [246, 157] on div "evenepoel 100 | n/a 2025/08/146/06676 parachèvements" at bounding box center [254, 155] width 36 height 17
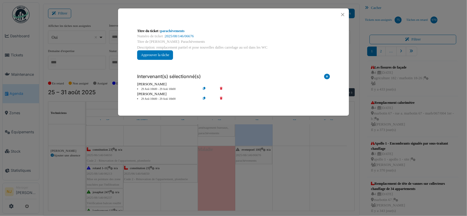
click at [220, 97] on icon at bounding box center [225, 99] width 16 height 4
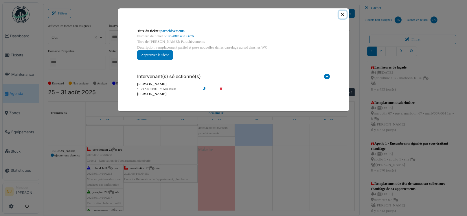
click at [341, 14] on button "Close" at bounding box center [343, 15] width 8 height 8
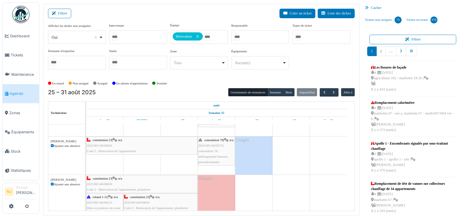
scroll to position [181, 0]
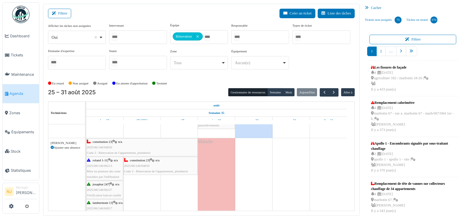
click at [58, 147] on div "Ajouter une absence" at bounding box center [67, 147] width 32 height 5
click at [52, 146] on icon at bounding box center [52, 147] width 3 height 3
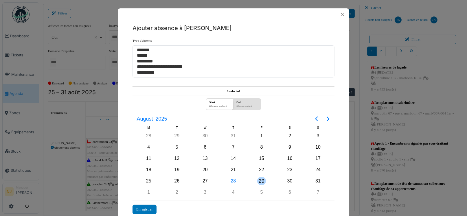
click at [259, 179] on div "29" at bounding box center [261, 181] width 9 height 9
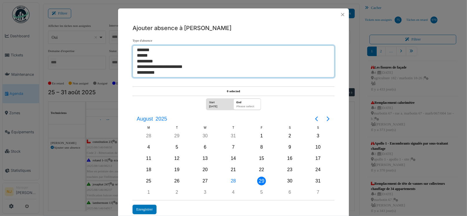
select select "**"
click at [142, 50] on option "*******" at bounding box center [231, 49] width 190 height 5
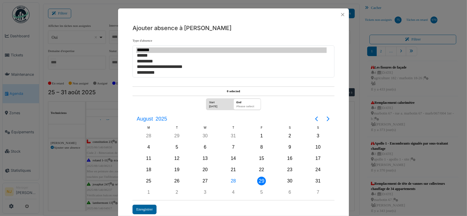
click at [140, 206] on div "Enregistrer" at bounding box center [145, 210] width 24 height 10
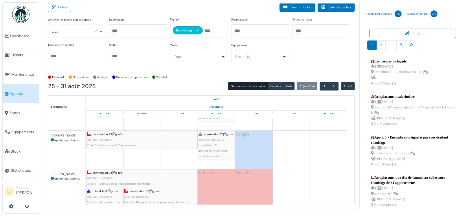
click at [289, 187] on td at bounding box center [290, 167] width 37 height 386
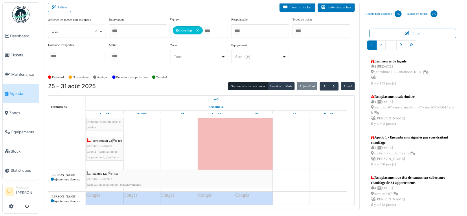
scroll to position [240, 0]
click at [113, 175] on div "plantes 120 | n/a 2025/07/146/05922 Rénovation appartement, parachevements" at bounding box center [179, 179] width 185 height 17
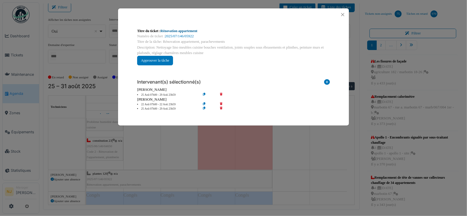
click at [169, 30] on link "Rénovation appartement" at bounding box center [179, 31] width 37 height 4
click at [341, 14] on button "Close" at bounding box center [343, 15] width 8 height 8
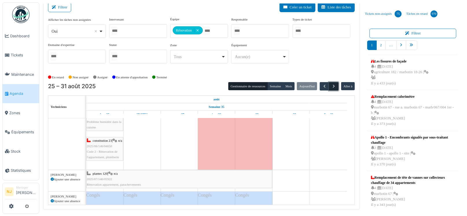
click at [331, 85] on span "button" at bounding box center [333, 86] width 5 height 5
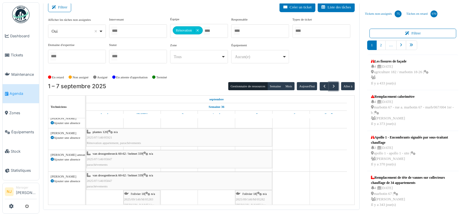
scroll to position [29, 0]
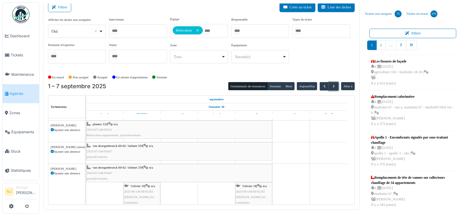
click at [132, 128] on div "plantes 120 | n/a 2025/07/146/05921 Rénovation appartement, parachèvements" at bounding box center [179, 130] width 185 height 17
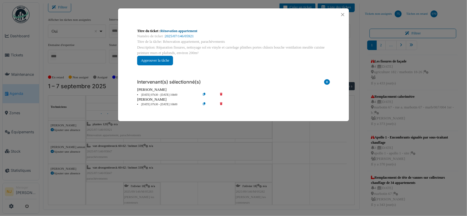
click at [190, 29] on link "Rénovation appartement" at bounding box center [179, 31] width 37 height 4
click at [340, 14] on button "Close" at bounding box center [343, 15] width 8 height 8
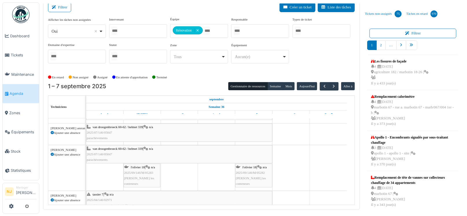
scroll to position [58, 0]
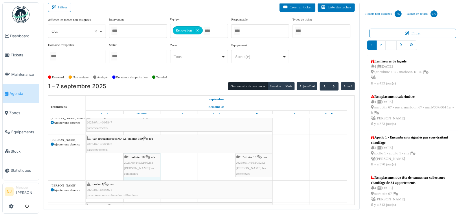
drag, startPoint x: 123, startPoint y: 164, endPoint x: 99, endPoint y: 161, distance: 24.5
click at [99, 161] on div "consolation 70 - site - mercredi séverin 87 - site Bloc 87- mercredi S2 séverin…" at bounding box center [220, 150] width 268 height 178
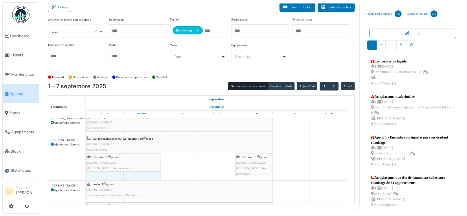
drag, startPoint x: 124, startPoint y: 161, endPoint x: 110, endPoint y: 160, distance: 13.9
click at [86, 160] on div "van droogenbroeck 60-62 / helmet 339 | n/a 2025/07/146/05847 parachèvements l'o…" at bounding box center [86, 157] width 0 height 45
drag, startPoint x: 160, startPoint y: 159, endPoint x: 139, endPoint y: 157, distance: 21.2
click at [86, 157] on div "van droogenbroeck 60-62 / helmet 339 | n/a 2025/07/146/05847 parachèvements l'o…" at bounding box center [86, 157] width 0 height 45
drag, startPoint x: 159, startPoint y: 158, endPoint x: 119, endPoint y: 155, distance: 40.9
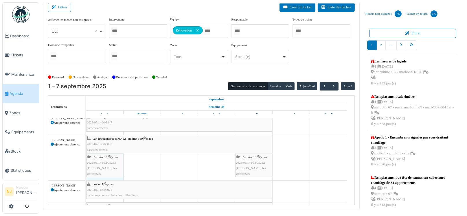
click at [86, 155] on div "van droogenbroeck 60-62 / helmet 339 | n/a 2025/07/146/05847 parachèvements l'o…" at bounding box center [86, 157] width 0 height 45
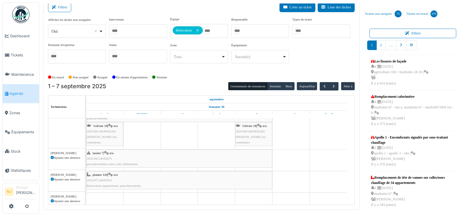
scroll to position [90, 0]
drag, startPoint x: 271, startPoint y: 156, endPoint x: 117, endPoint y: 151, distance: 154.4
click at [86, 151] on div "tassier 7 | n/a 2025/04/146/02971 parachèvements suite a des infiltrations tass…" at bounding box center [86, 158] width 0 height 21
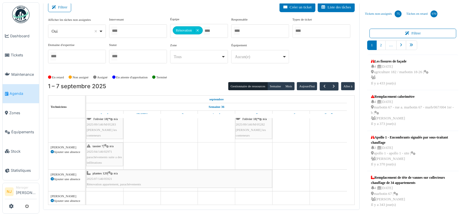
scroll to position [80, 0]
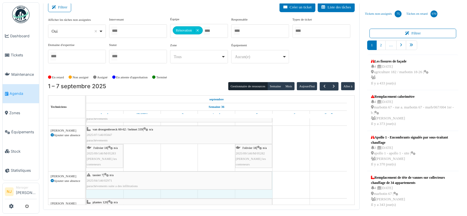
drag, startPoint x: 122, startPoint y: 180, endPoint x: 264, endPoint y: 183, distance: 142.4
click at [86, 183] on div "tassier 7 | n/a 2025/04/146/02971 parachèvements suite a des infiltrations tass…" at bounding box center [86, 185] width 0 height 27
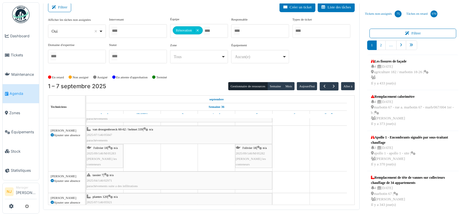
drag, startPoint x: 86, startPoint y: 177, endPoint x: 238, endPoint y: 177, distance: 152.0
click at [238, 177] on link "tassier 7 | n/a 2025/04/146/02971 parachèvements suite a des infiltrations" at bounding box center [179, 181] width 186 height 19
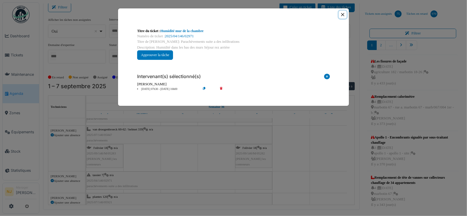
click at [342, 15] on button "Close" at bounding box center [343, 15] width 8 height 8
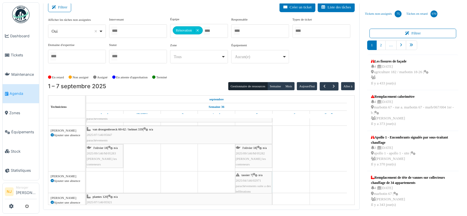
drag, startPoint x: 87, startPoint y: 174, endPoint x: 241, endPoint y: 179, distance: 154.4
click at [86, 179] on div "tassier 7 | n/a 2025/04/146/02971 parachèvements suite a des infiltrations tass…" at bounding box center [86, 182] width 0 height 21
click at [193, 177] on td at bounding box center [179, 144] width 37 height 184
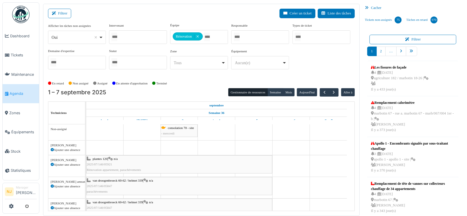
scroll to position [29, 0]
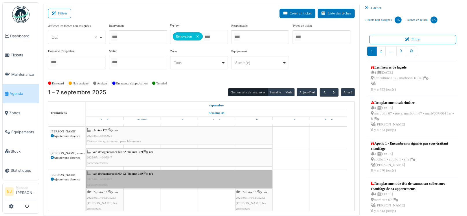
drag, startPoint x: 94, startPoint y: 174, endPoint x: 90, endPoint y: 178, distance: 6.0
click at [90, 178] on link "van droogenbroeck 60-62 / helmet 339 | n/a 2025/07/146/05847 parachèvements" at bounding box center [179, 179] width 186 height 19
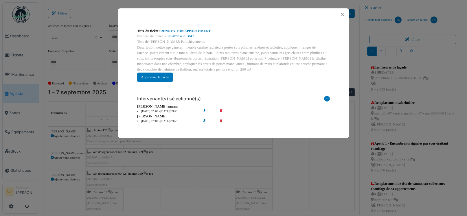
click at [111, 172] on div "Titre du ticket : RENOVATION APPARTEMENT Numéro de ticket : 2025/07/146/05847 T…" at bounding box center [233, 108] width 467 height 216
click at [342, 14] on button "Close" at bounding box center [343, 15] width 8 height 8
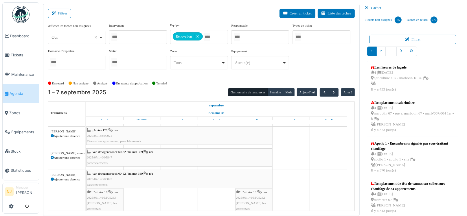
click at [109, 174] on span "van droogenbroeck 60-62 / helmet 339" at bounding box center [118, 173] width 50 height 3
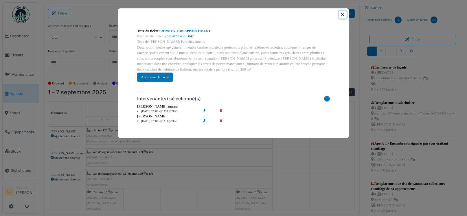
click at [342, 12] on button "Close" at bounding box center [343, 15] width 8 height 8
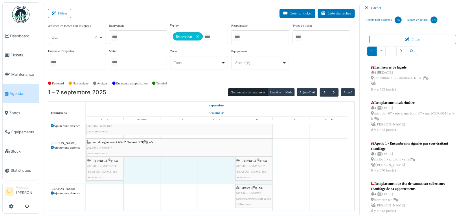
scroll to position [60, 0]
drag, startPoint x: 87, startPoint y: 133, endPoint x: 121, endPoint y: 142, distance: 36.1
click at [86, 142] on div "van droogenbroeck 60-62 / helmet 339 | n/a 2025/07/146/05847 parachèvements l'o…" at bounding box center [86, 161] width 0 height 45
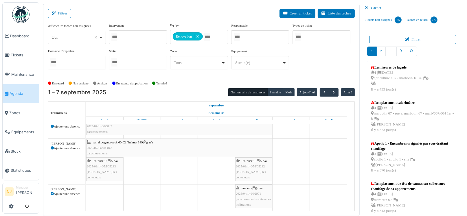
drag, startPoint x: 86, startPoint y: 143, endPoint x: 126, endPoint y: 142, distance: 40.0
click at [126, 142] on link "van droogenbroeck 60-62 / helmet 339 | n/a 2025/07/146/05847 parachèvements" at bounding box center [179, 148] width 186 height 19
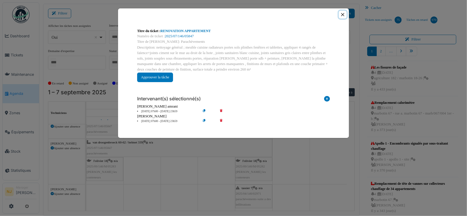
click at [342, 14] on button "Close" at bounding box center [343, 15] width 8 height 8
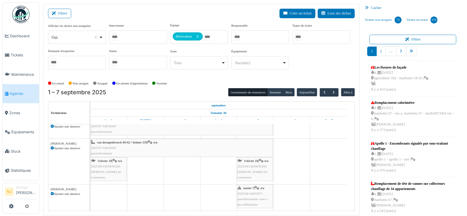
drag, startPoint x: 85, startPoint y: 144, endPoint x: 89, endPoint y: 144, distance: 4.3
click at [90, 144] on td at bounding box center [90, 167] width 1 height 87
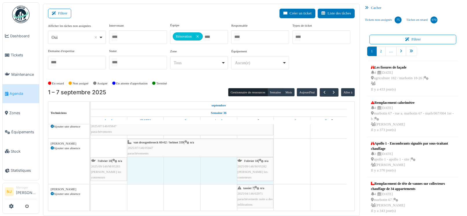
drag, startPoint x: 91, startPoint y: 143, endPoint x: 131, endPoint y: 140, distance: 39.8
click at [91, 140] on div "van droogenbroeck 60-62 / helmet 339 | n/a 2025/07/146/05847 parachèvements l'o…" at bounding box center [91, 161] width 0 height 45
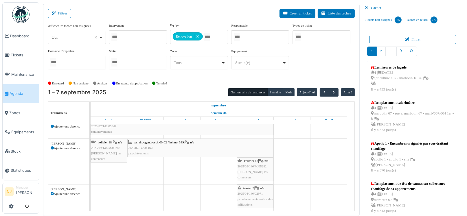
scroll to position [31, 0]
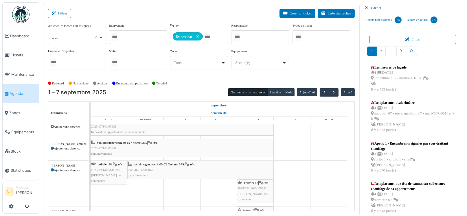
click at [106, 169] on span "2025/09/146/M/05283" at bounding box center [105, 169] width 29 height 3
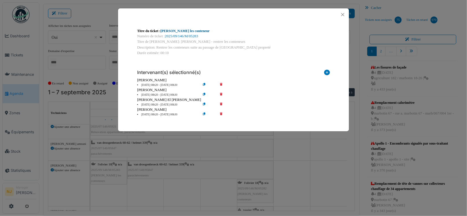
click at [180, 31] on link "Olivier - Rentrer les conteneur" at bounding box center [185, 31] width 49 height 4
click at [344, 15] on button "Close" at bounding box center [343, 15] width 8 height 8
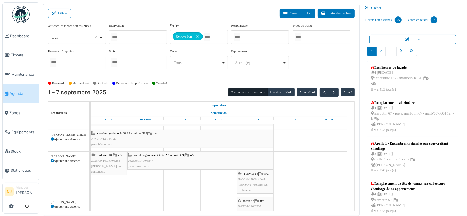
scroll to position [38, 0]
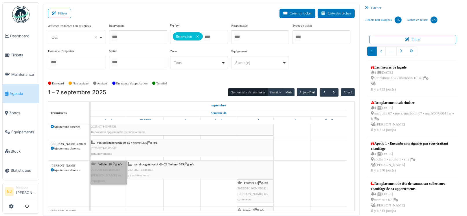
drag, startPoint x: 108, startPoint y: 169, endPoint x: 102, endPoint y: 171, distance: 5.4
click at [102, 171] on link "l'olivier 18 | n/a 2025/09/146/M/05283 Olivier - Rentrer les conteneurs" at bounding box center [109, 173] width 36 height 24
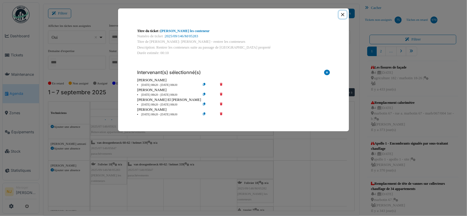
click at [342, 12] on button "Close" at bounding box center [343, 15] width 8 height 8
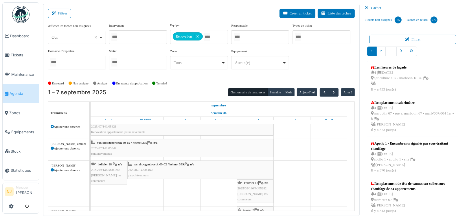
click at [105, 169] on span "2025/09/146/M/05283" at bounding box center [105, 169] width 29 height 3
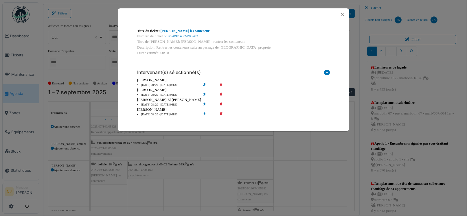
click at [221, 93] on icon at bounding box center [225, 95] width 16 height 4
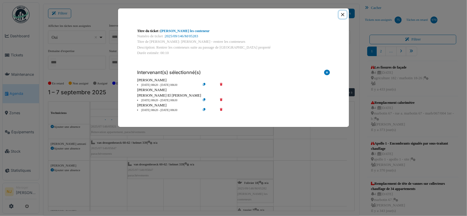
click at [341, 13] on button "Close" at bounding box center [343, 15] width 8 height 8
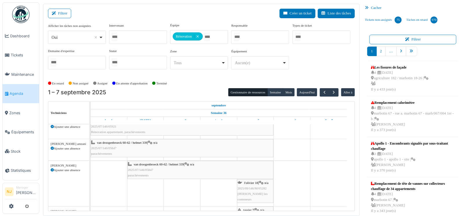
drag, startPoint x: 90, startPoint y: 144, endPoint x: 125, endPoint y: 146, distance: 34.8
click at [125, 146] on link "van droogenbroeck 60-62 / helmet 339 | n/a 2025/07/146/05847 parachèvements" at bounding box center [182, 148] width 183 height 19
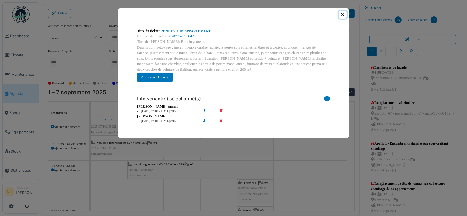
click at [340, 16] on button "Close" at bounding box center [343, 15] width 8 height 8
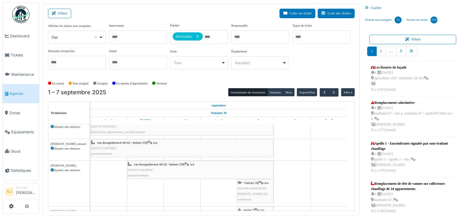
drag, startPoint x: 90, startPoint y: 146, endPoint x: 129, endPoint y: 145, distance: 38.8
click at [129, 145] on link "van droogenbroeck 60-62 / helmet 339 | n/a 2025/07/146/05847 parachèvements" at bounding box center [182, 148] width 183 height 19
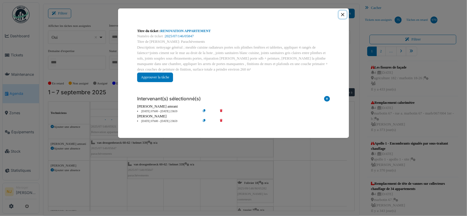
click at [341, 13] on button "Close" at bounding box center [343, 15] width 8 height 8
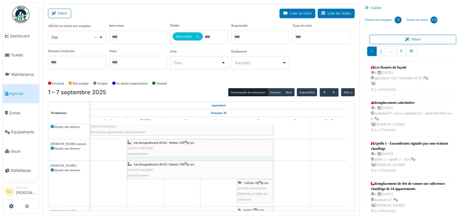
drag, startPoint x: 91, startPoint y: 143, endPoint x: 140, endPoint y: 148, distance: 48.9
click at [91, 148] on div "van droogenbroeck 60-62 / helmet 339 | n/a 2025/07/146/05847 parachèvements van…" at bounding box center [91, 149] width 0 height 21
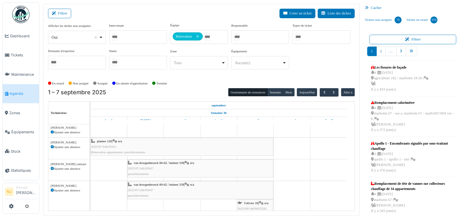
scroll to position [9, 0]
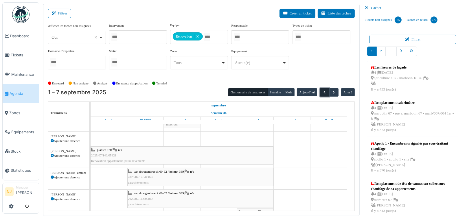
click at [322, 93] on span "button" at bounding box center [324, 92] width 5 height 5
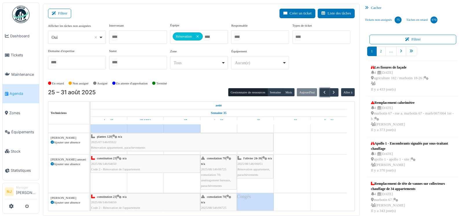
scroll to position [96, 0]
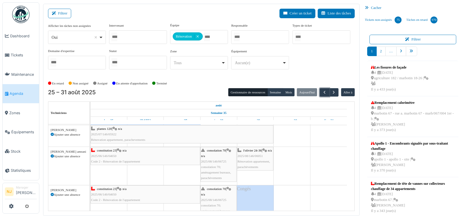
click at [250, 163] on div "l'olivier 24-36 | n/a 2025/08/146/06051 Rénovation appartement, parachèvements" at bounding box center [255, 159] width 35 height 22
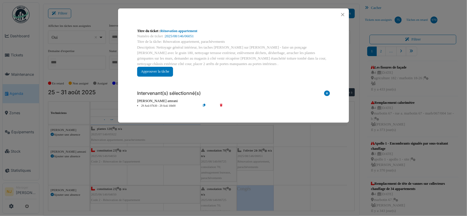
click at [204, 104] on icon at bounding box center [209, 106] width 16 height 4
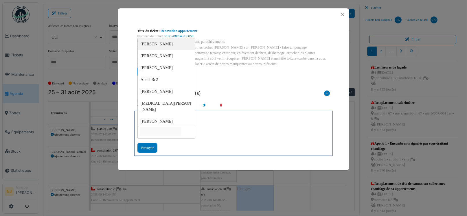
click at [159, 132] on input "null" at bounding box center [160, 131] width 41 height 8
type input "***"
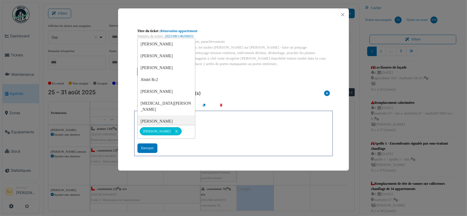
click at [227, 88] on div "Intervenant(s) sélectionné(s)" at bounding box center [233, 92] width 193 height 12
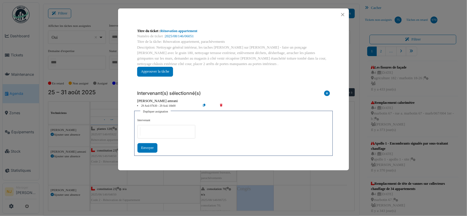
click at [241, 130] on div "Intervenant Abdelkader Ouriachi Abdelkader Talbi abdelkarim Agouzoul Abdel Rc2 …" at bounding box center [233, 135] width 192 height 34
click at [264, 82] on div "Intervenant(s) sélectionné(s) Technicien interne Prestataire externe Gestionnai…" at bounding box center [234, 120] width 202 height 79
click at [343, 15] on button "Close" at bounding box center [343, 15] width 8 height 8
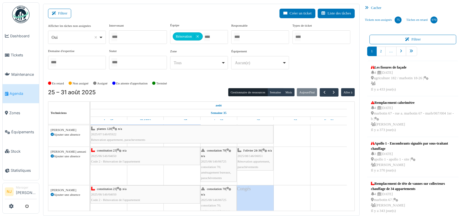
click at [249, 158] on div "l'olivier 24-36 | n/a 2025/08/146/06051 Rénovation appartement, parachèvements" at bounding box center [255, 159] width 35 height 22
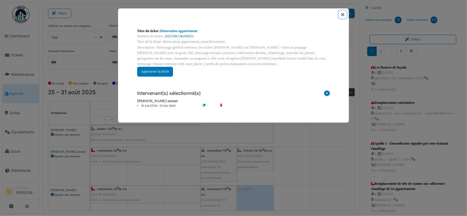
click at [343, 13] on button "Close" at bounding box center [343, 15] width 8 height 8
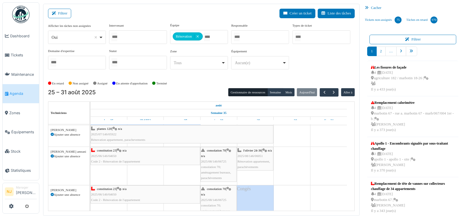
click at [249, 155] on div "l'olivier 24-36 | n/a 2025/08/146/06051 Rénovation appartement, parachèvements" at bounding box center [255, 159] width 35 height 22
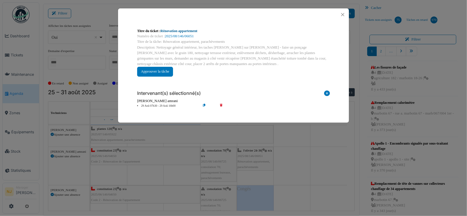
click at [182, 31] on link "Rénovation appartement" at bounding box center [179, 31] width 37 height 4
click at [344, 14] on button "Close" at bounding box center [343, 15] width 8 height 8
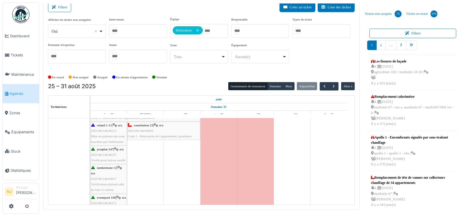
scroll to position [181, 0]
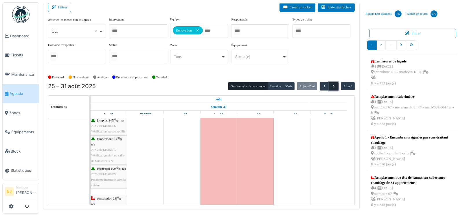
click at [331, 85] on span "button" at bounding box center [333, 86] width 5 height 5
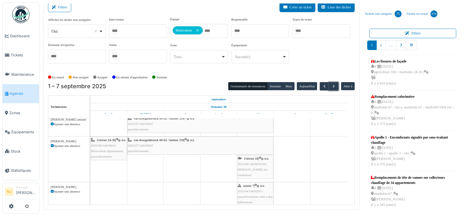
click at [159, 141] on div "van droogenbroeck 60-62 / helmet 339 | n/a 2025/07/146/05847 parachèvements" at bounding box center [200, 145] width 145 height 17
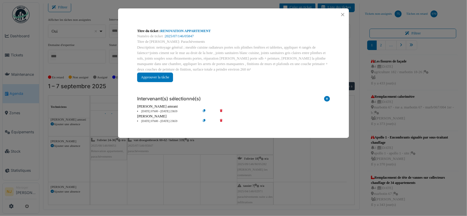
click at [204, 120] on icon at bounding box center [209, 121] width 16 height 4
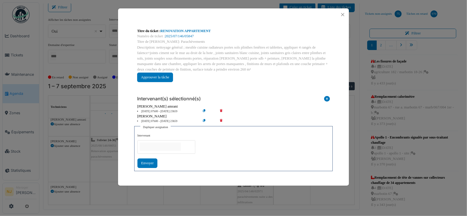
click at [164, 148] on input "null" at bounding box center [160, 147] width 41 height 8
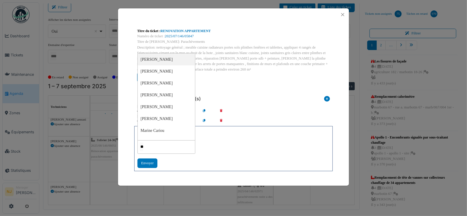
type input "***"
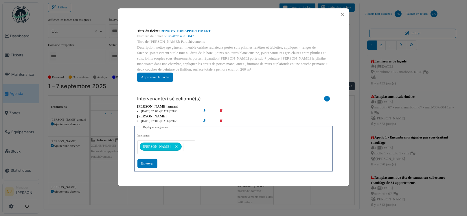
click at [250, 99] on div "Intervenant(s) sélectionné(s)" at bounding box center [233, 97] width 193 height 12
click at [144, 164] on div "Envoyer" at bounding box center [147, 164] width 20 height 10
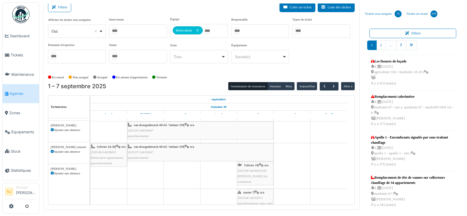
scroll to position [58, 0]
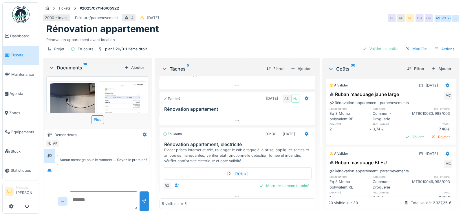
scroll to position [87, 0]
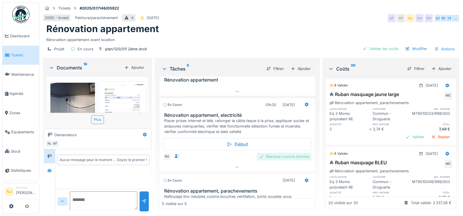
click at [263, 155] on div "Marquer comme terminé" at bounding box center [284, 157] width 55 height 8
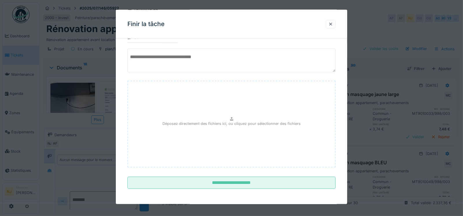
scroll to position [41, 0]
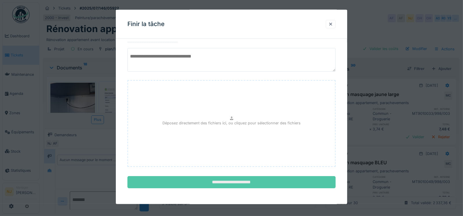
click at [231, 181] on input "**********" at bounding box center [231, 182] width 208 height 12
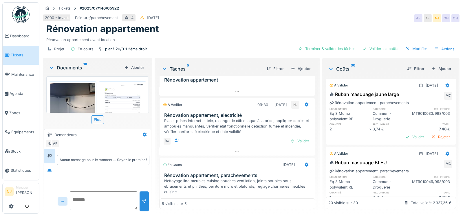
scroll to position [58, 0]
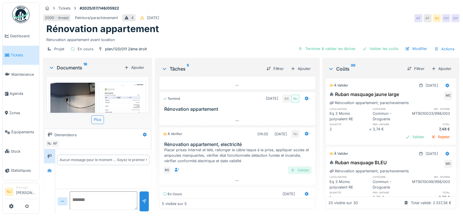
click at [292, 170] on div "Valider" at bounding box center [299, 170] width 23 height 8
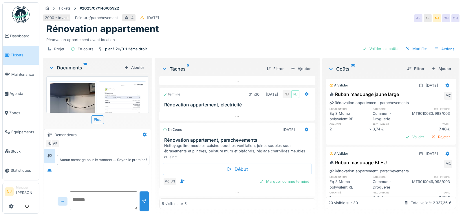
scroll to position [4, 0]
click at [118, 46] on div "plan/120/011 2ème droit" at bounding box center [126, 48] width 42 height 5
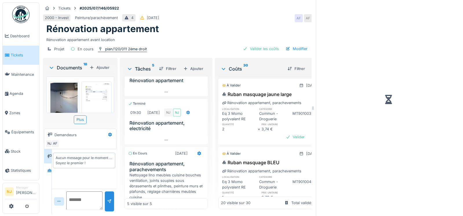
scroll to position [130, 0]
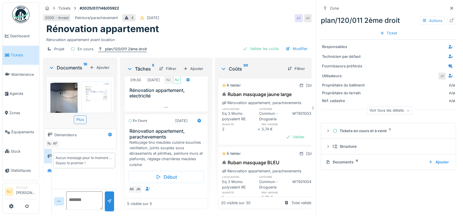
click at [119, 46] on div "plan/120/011 2ème droit" at bounding box center [126, 48] width 42 height 5
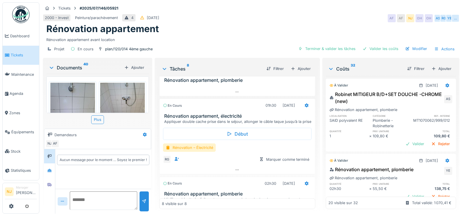
scroll to position [202, 0]
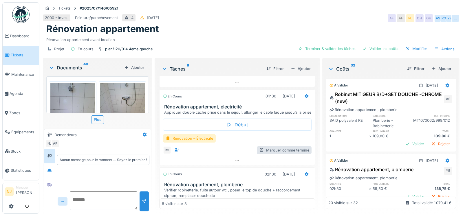
click at [279, 153] on div "Marquer comme terminé" at bounding box center [284, 150] width 55 height 8
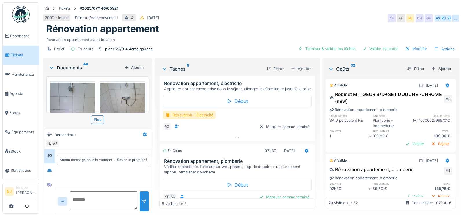
scroll to position [231, 0]
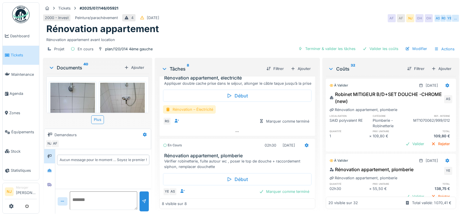
click at [195, 113] on div "Rénovation – Électricité" at bounding box center [189, 109] width 53 height 8
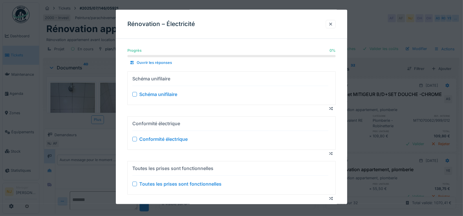
scroll to position [0, 0]
click at [332, 24] on div at bounding box center [330, 23] width 5 height 5
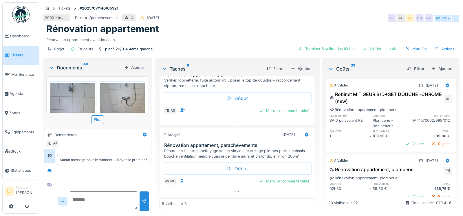
scroll to position [4, 0]
click at [235, 190] on icon at bounding box center [237, 192] width 5 height 4
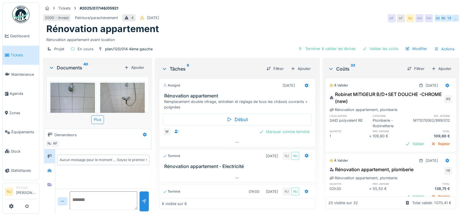
scroll to position [0, 0]
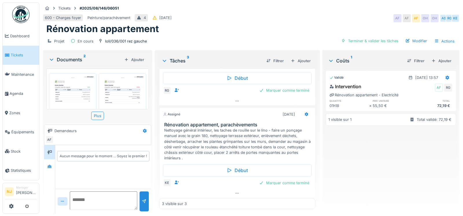
scroll to position [99, 0]
click at [304, 113] on icon at bounding box center [306, 113] width 4 height 4
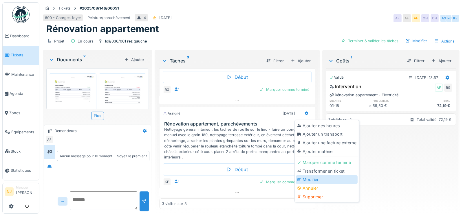
click at [313, 178] on div "Modifier" at bounding box center [327, 179] width 62 height 9
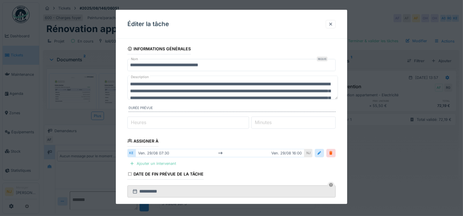
click at [146, 163] on div "Ajouter un intervenant" at bounding box center [152, 164] width 51 height 8
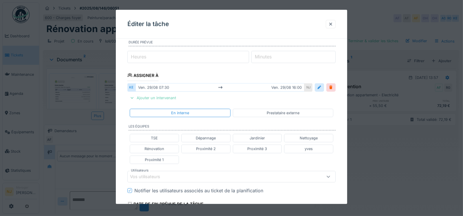
scroll to position [87, 0]
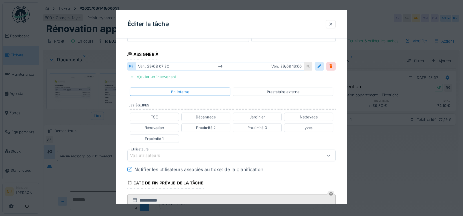
click at [137, 154] on div "Vos utilisateurs" at bounding box center [149, 156] width 38 height 6
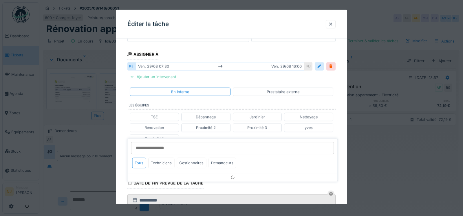
scroll to position [134, 0]
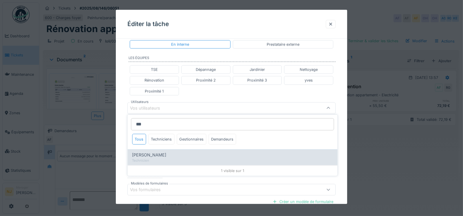
type input "***"
click at [147, 157] on span "Kjezmedin Demir" at bounding box center [149, 155] width 34 height 6
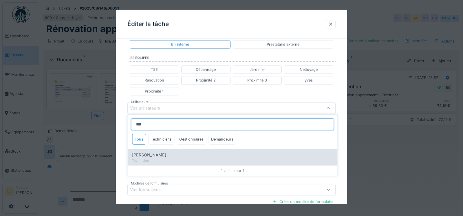
type input "****"
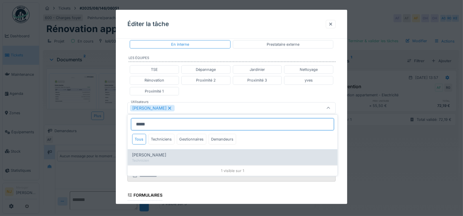
type input "*****"
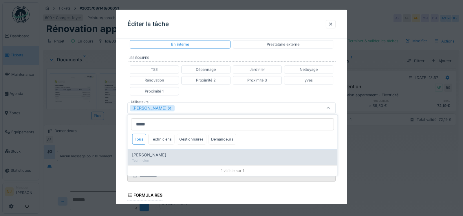
click at [147, 155] on span "Muhamed Abazi" at bounding box center [149, 155] width 34 height 6
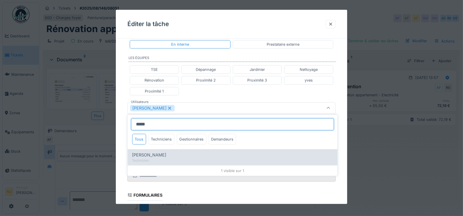
type input "*********"
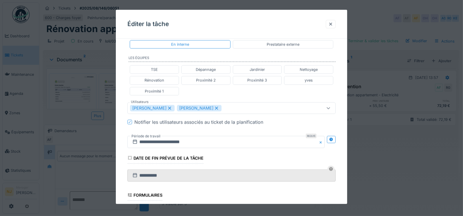
click at [123, 142] on div "**********" at bounding box center [232, 100] width 232 height 382
click at [333, 138] on icon at bounding box center [331, 139] width 5 height 4
click at [162, 142] on input "**********" at bounding box center [174, 142] width 94 height 12
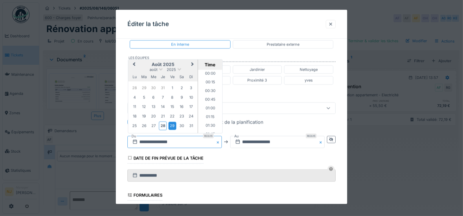
scroll to position [233, 0]
click at [192, 63] on span "Next Month" at bounding box center [192, 64] width 0 height 7
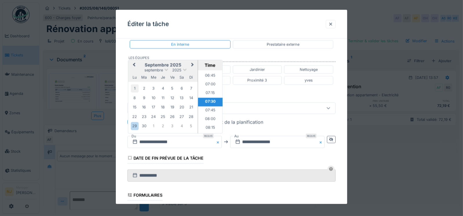
click at [134, 87] on div "1" at bounding box center [135, 89] width 8 height 8
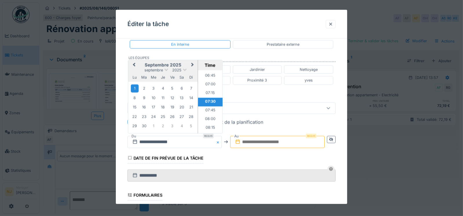
click at [207, 99] on li "07:30" at bounding box center [210, 102] width 25 height 9
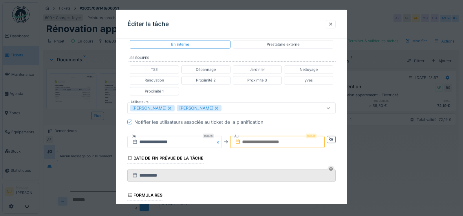
click at [253, 140] on input "text" at bounding box center [277, 142] width 94 height 12
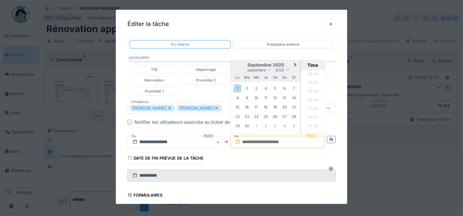
scroll to position [745, 0]
click at [238, 87] on div "1" at bounding box center [238, 89] width 8 height 8
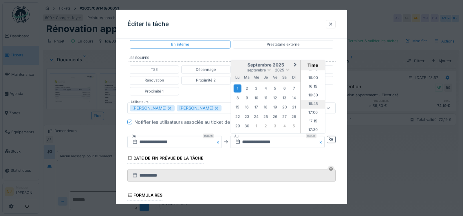
scroll to position [542, 0]
click at [314, 101] on li "16:30" at bounding box center [313, 105] width 25 height 9
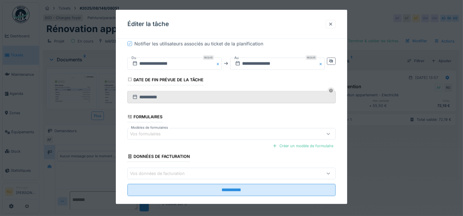
scroll to position [219, 0]
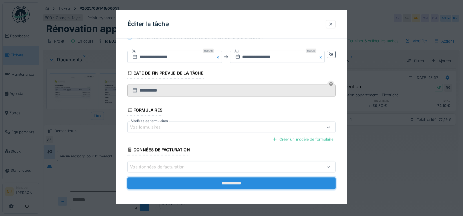
click at [230, 181] on input "**********" at bounding box center [231, 183] width 208 height 12
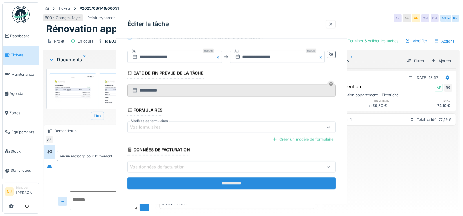
scroll to position [0, 0]
